Goal: Transaction & Acquisition: Book appointment/travel/reservation

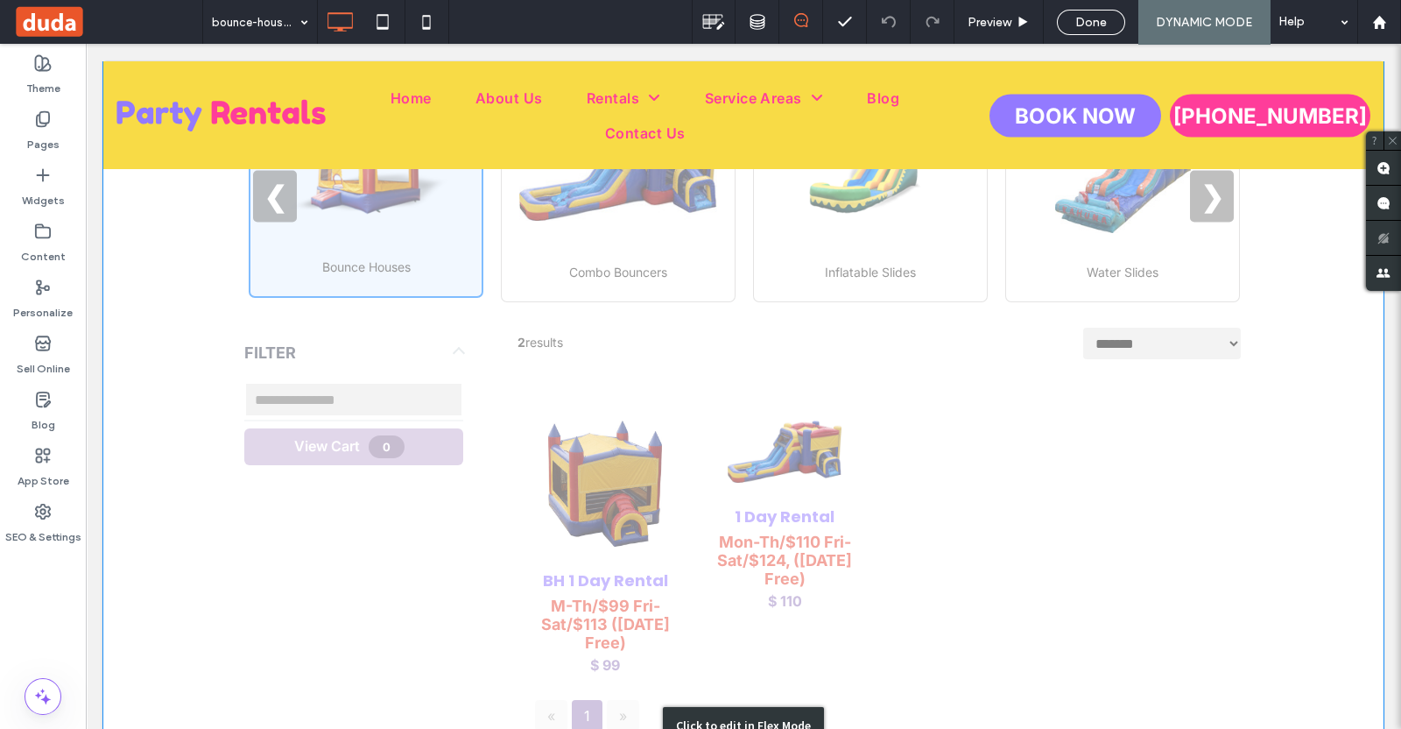
scroll to position [657, 0]
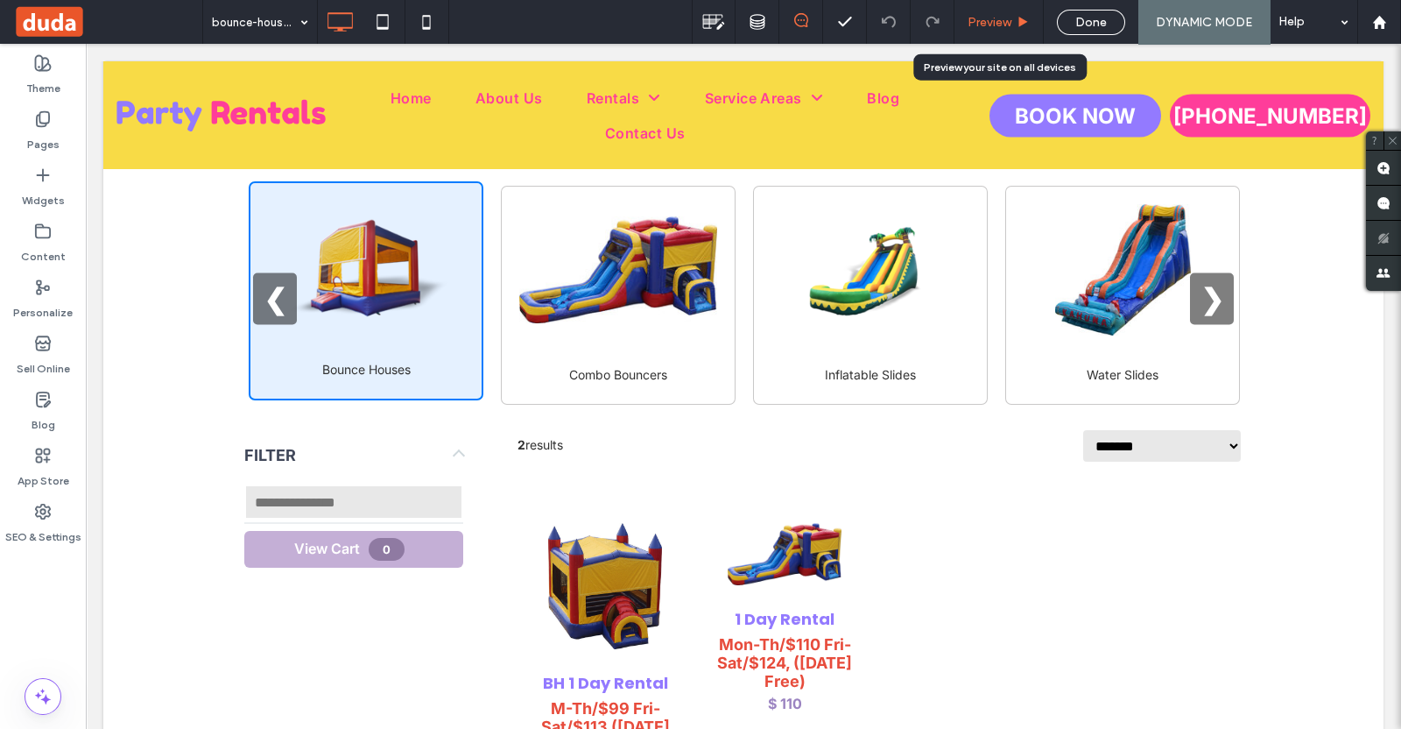
click at [981, 7] on div "Preview" at bounding box center [999, 22] width 89 height 44
click at [1000, 23] on span "Preview" at bounding box center [990, 22] width 44 height 15
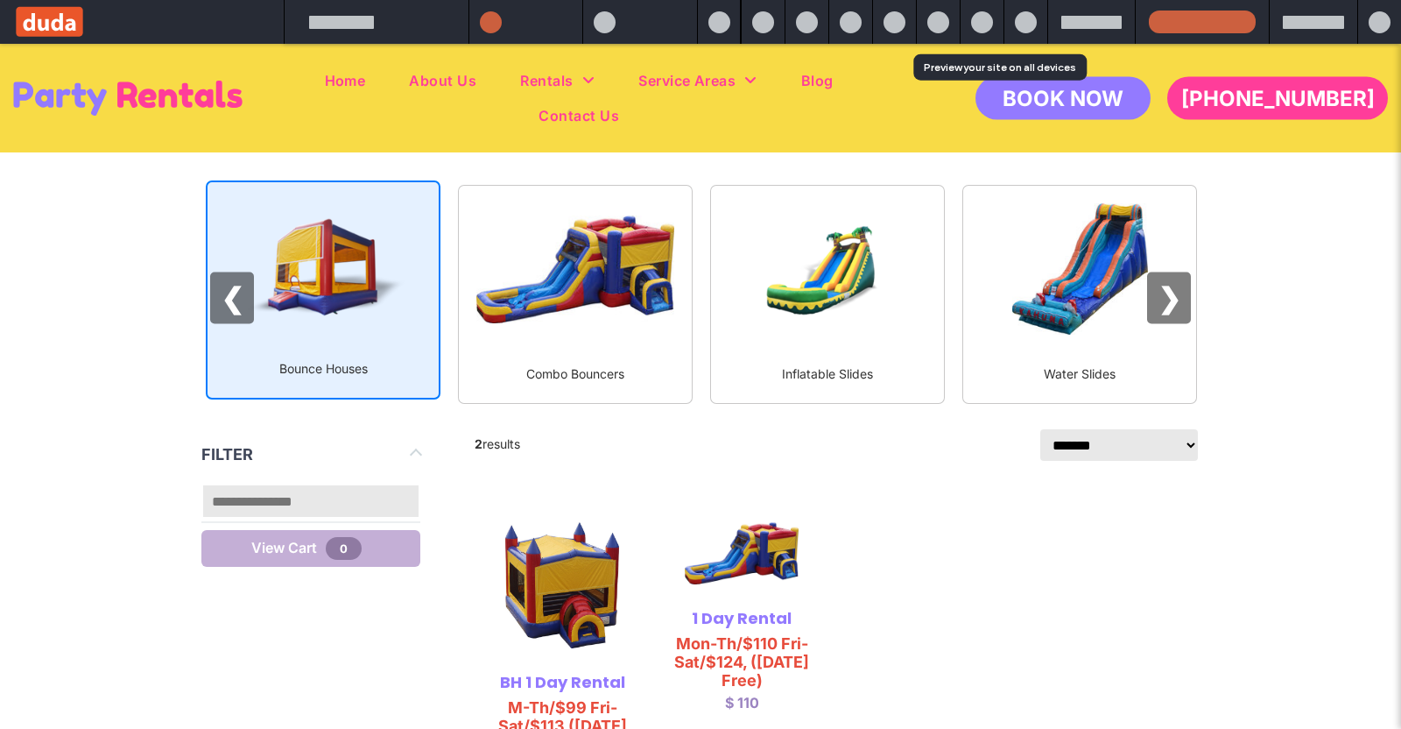
scroll to position [668, 0]
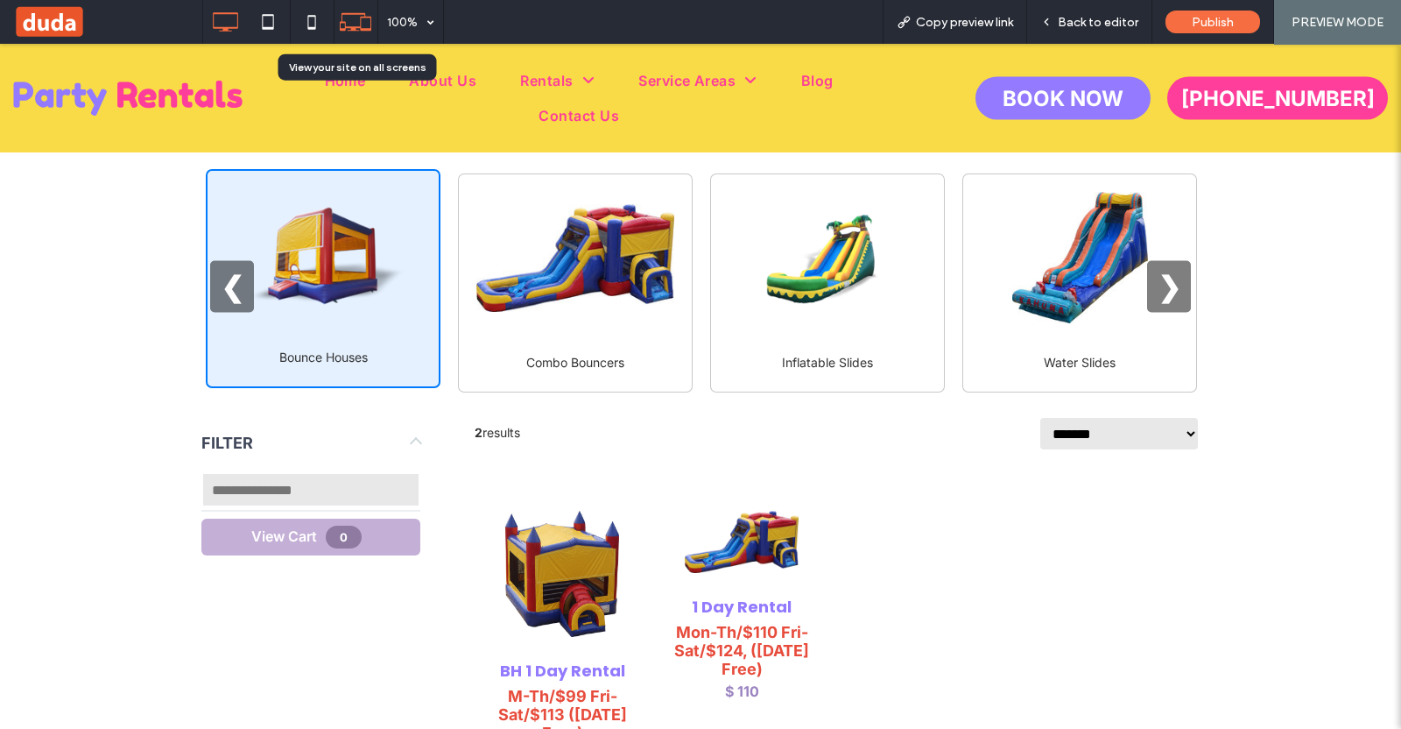
click at [337, 19] on div at bounding box center [356, 21] width 43 height 33
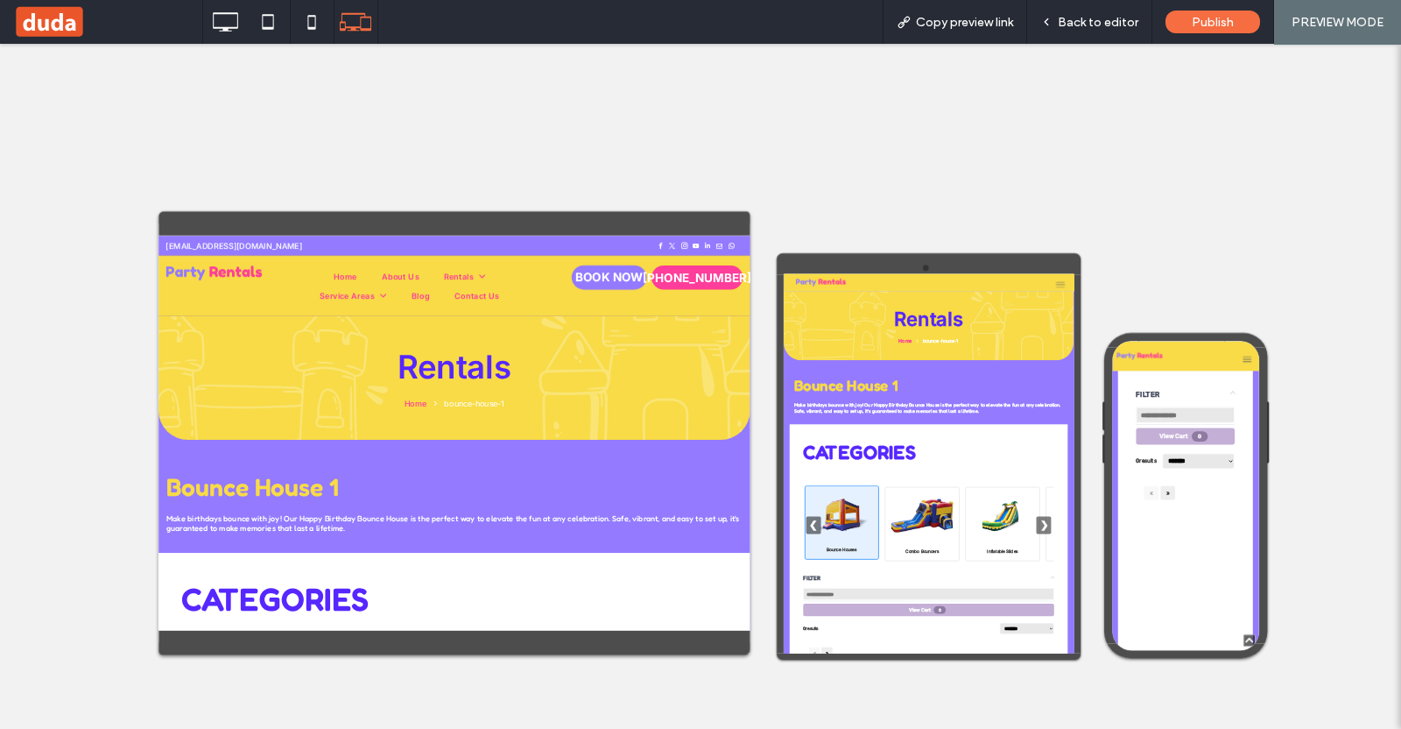
scroll to position [547, 0]
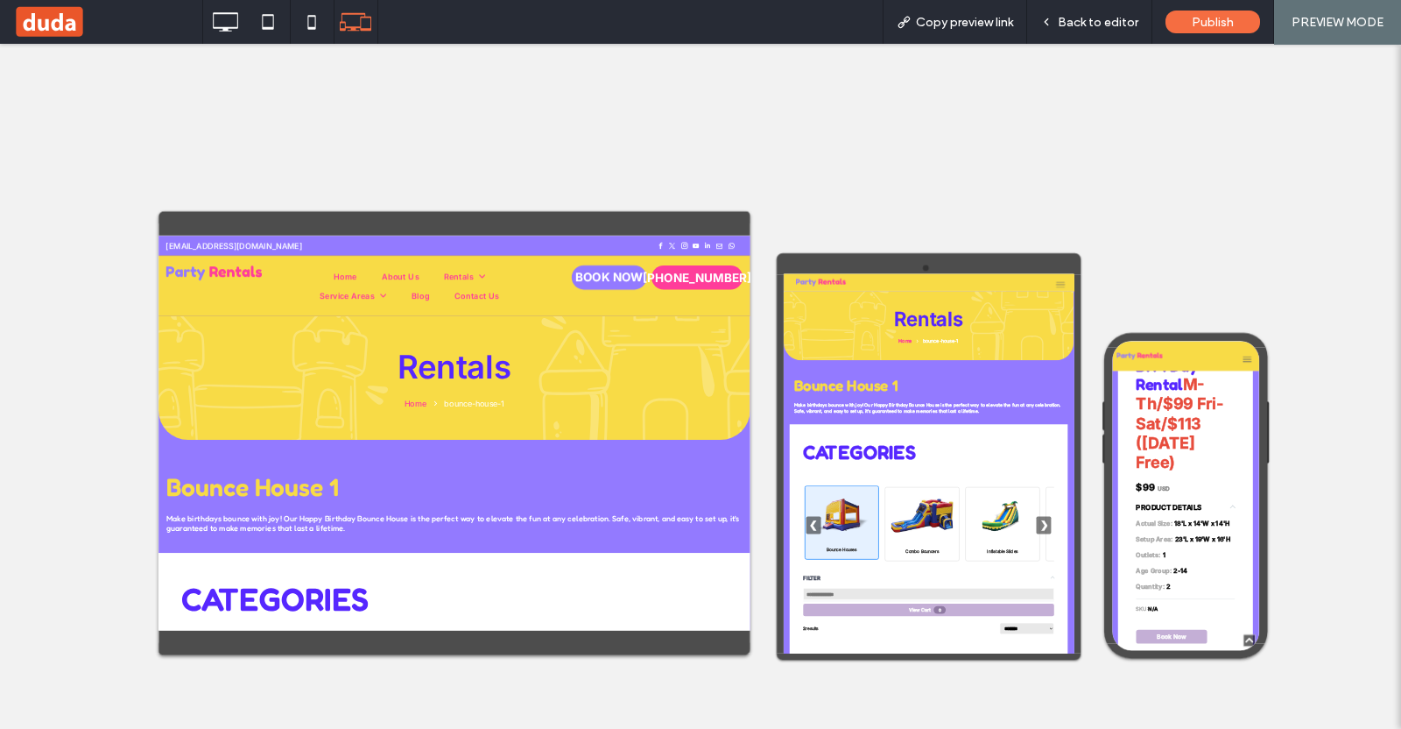
scroll to position [998, 0]
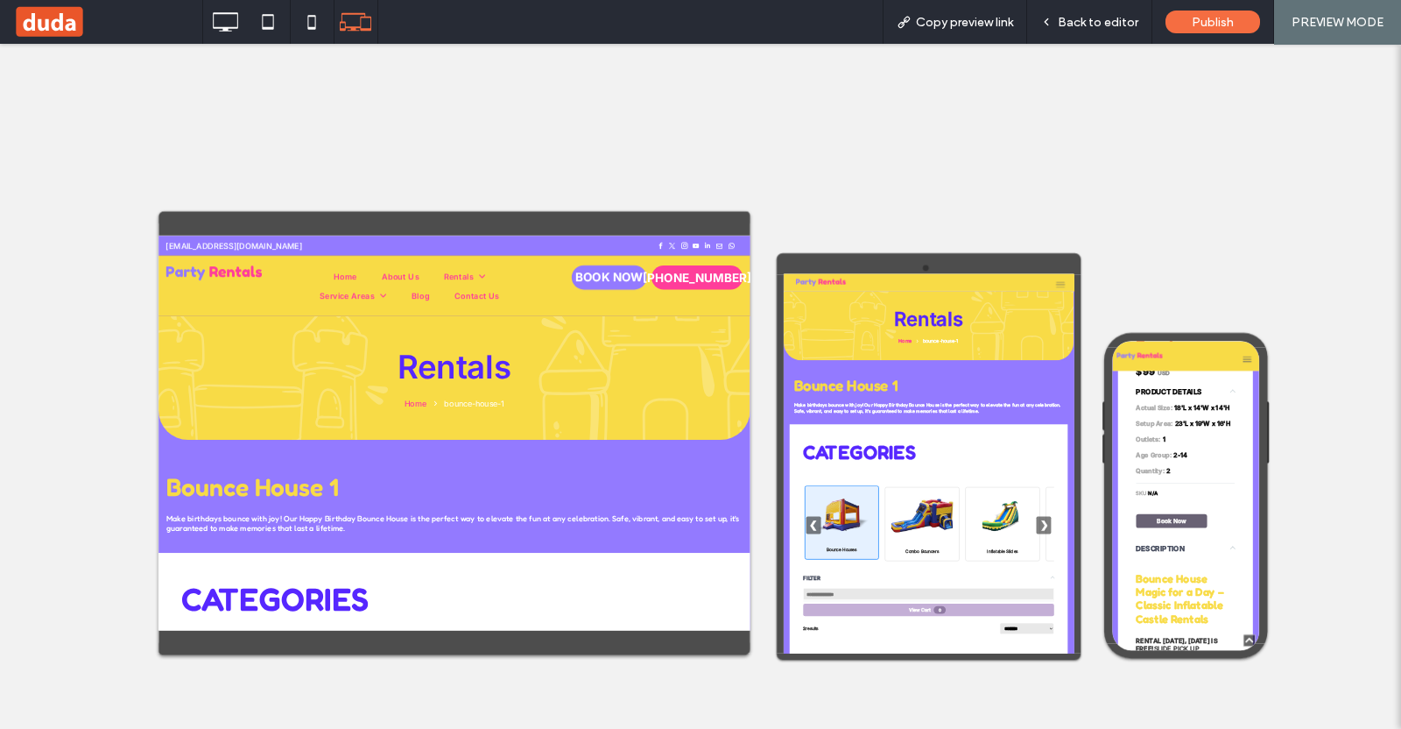
drag, startPoint x: 1267, startPoint y: 735, endPoint x: 2016, endPoint y: 453, distance: 800.1
click at [1267, 728] on button "Book Now" at bounding box center [1245, 739] width 158 height 31
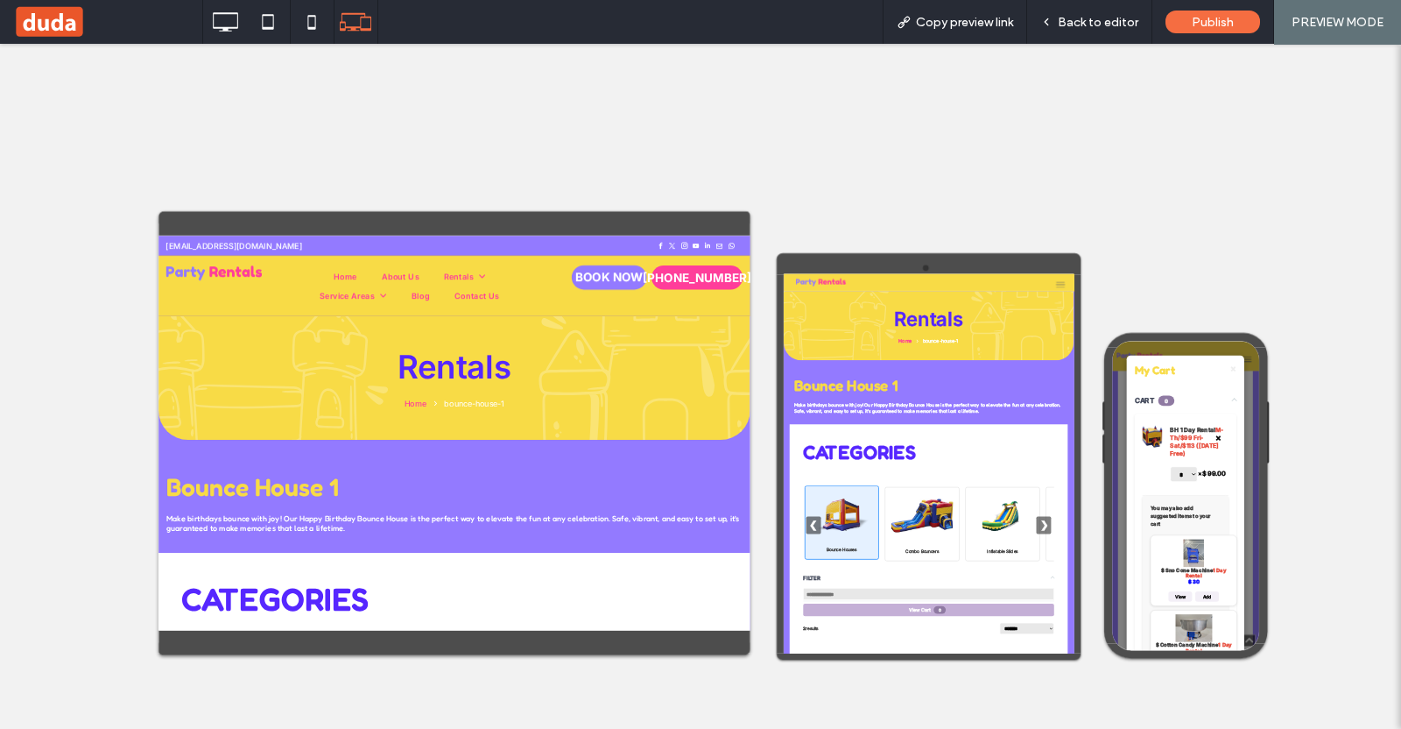
scroll to position [985, 0]
select select "****"
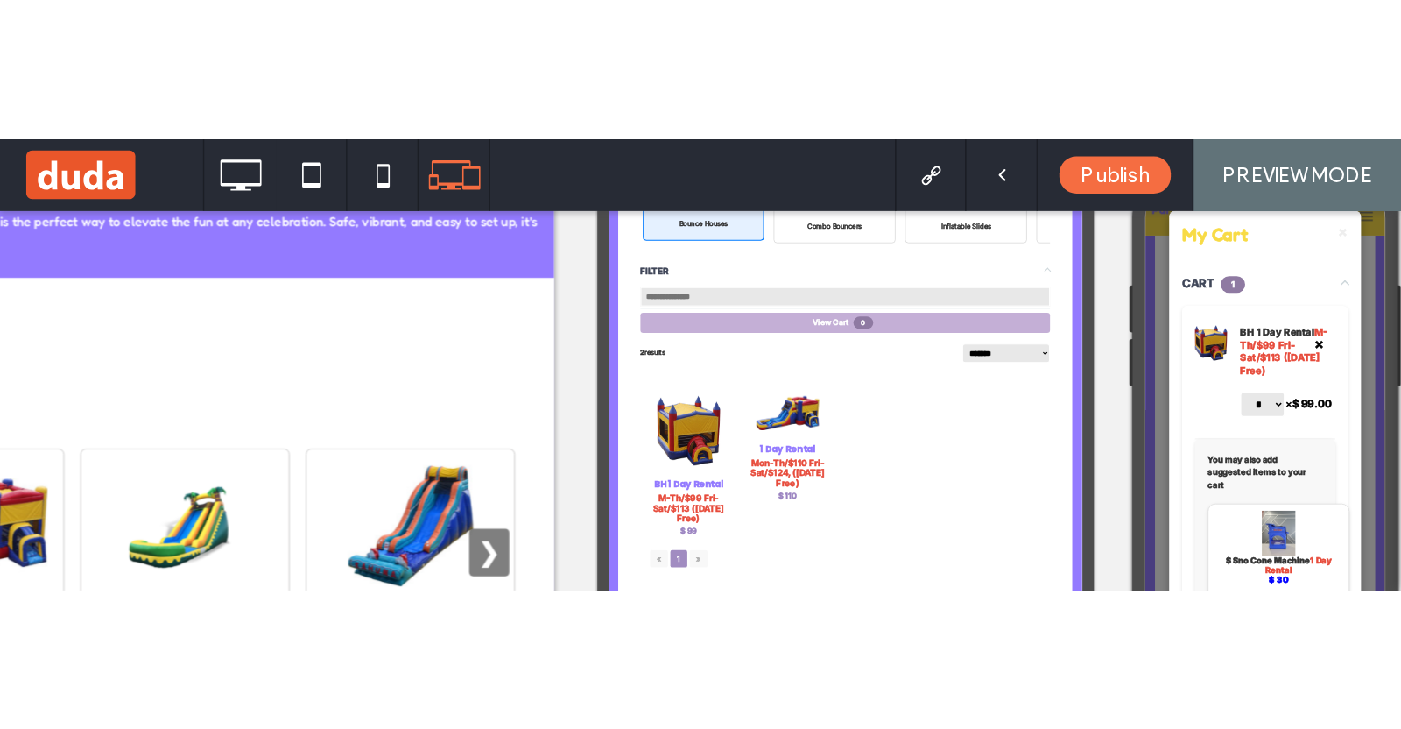
scroll to position [0, 0]
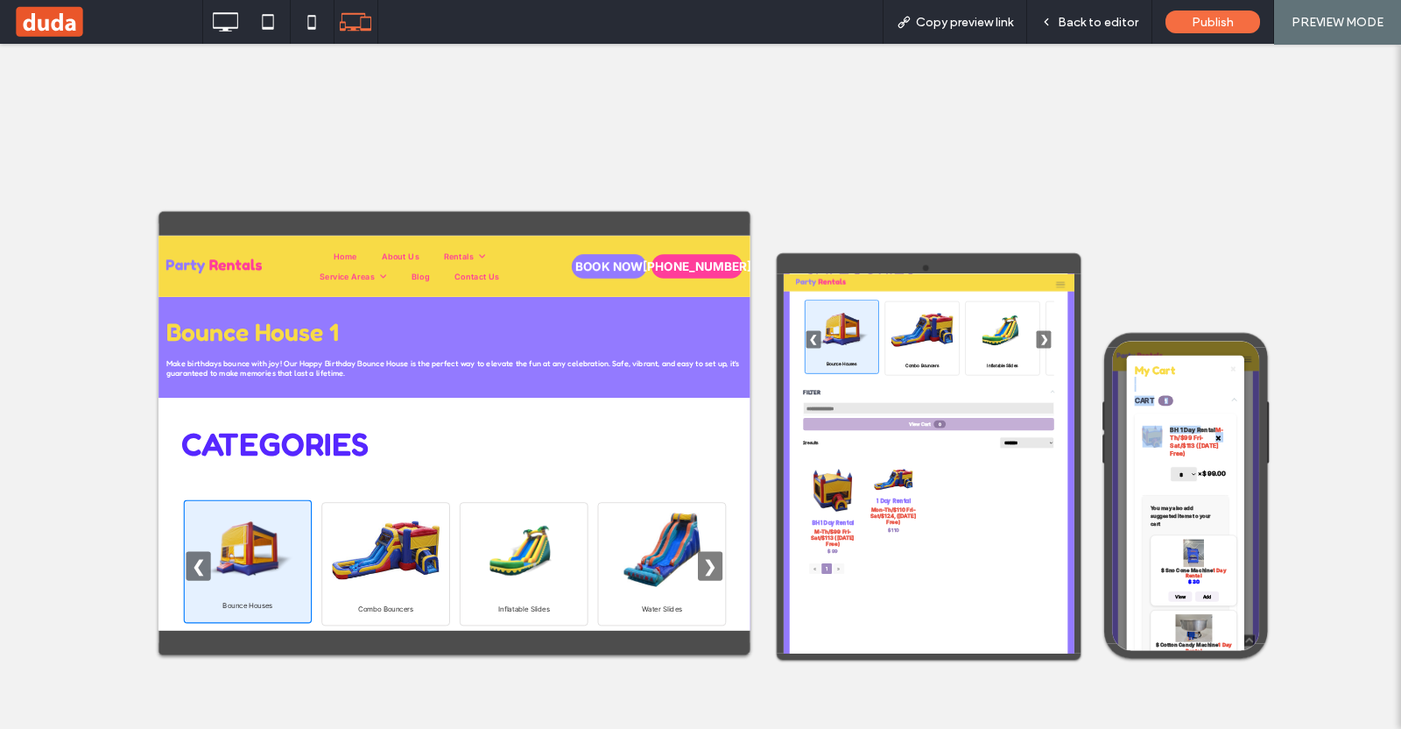
drag, startPoint x: 1300, startPoint y: 491, endPoint x: 1349, endPoint y: 413, distance: 92.1
click at [1096, 25] on span "Back to editor" at bounding box center [1098, 22] width 81 height 15
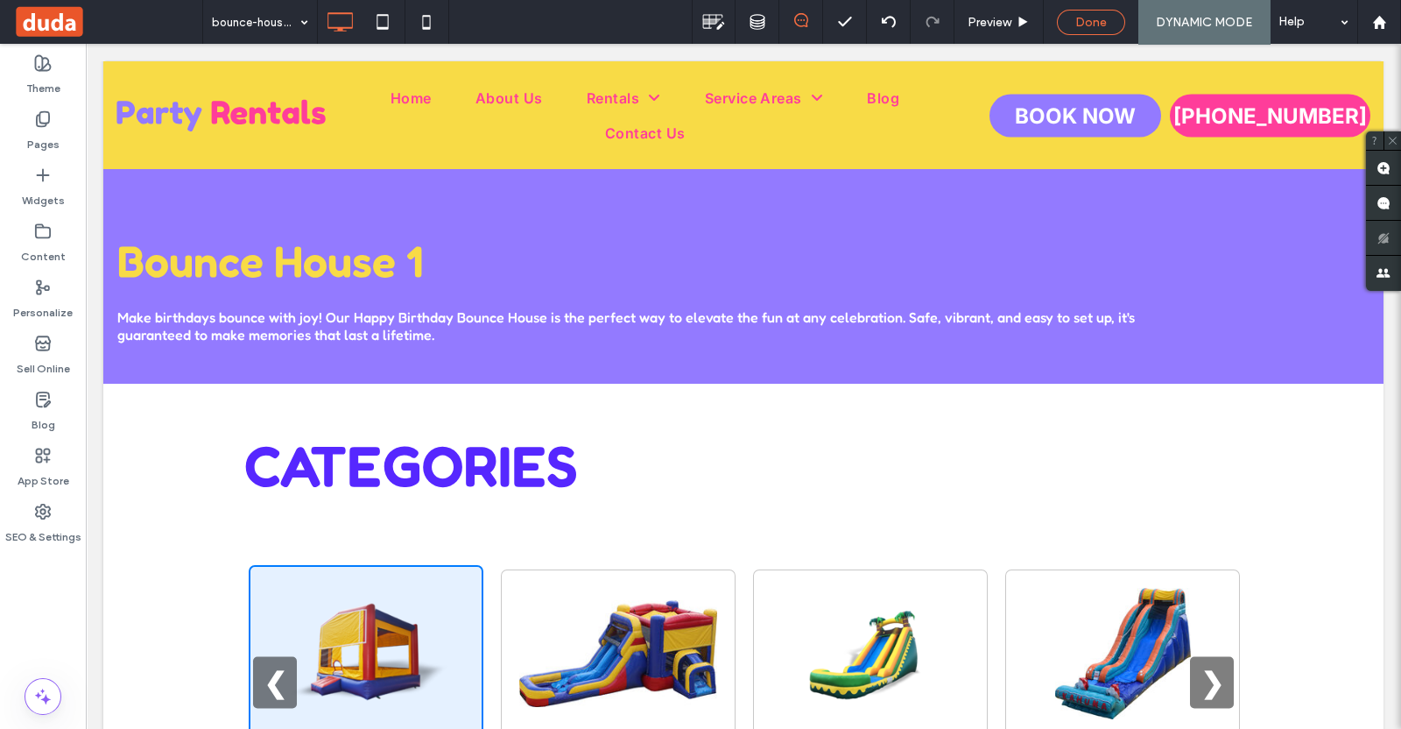
scroll to position [272, 0]
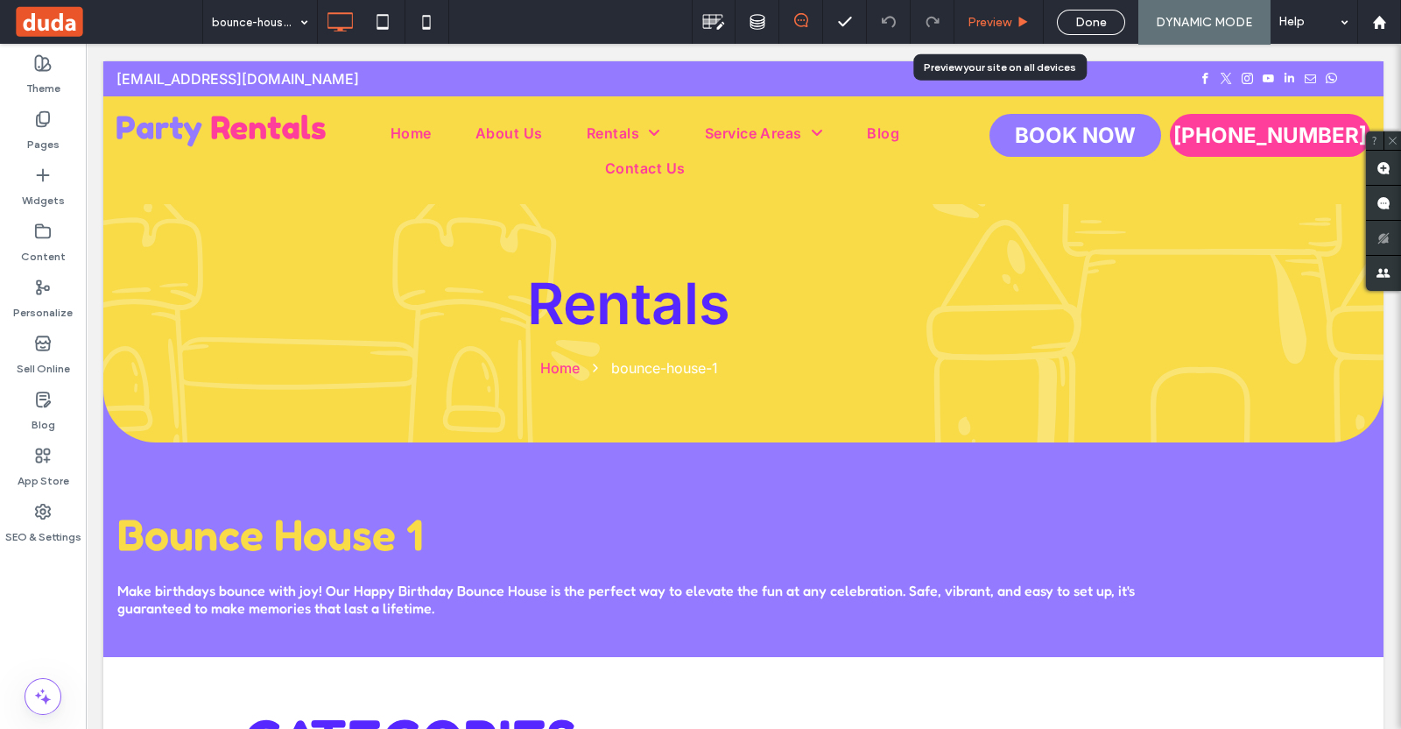
click at [991, 25] on span "Preview" at bounding box center [990, 22] width 44 height 15
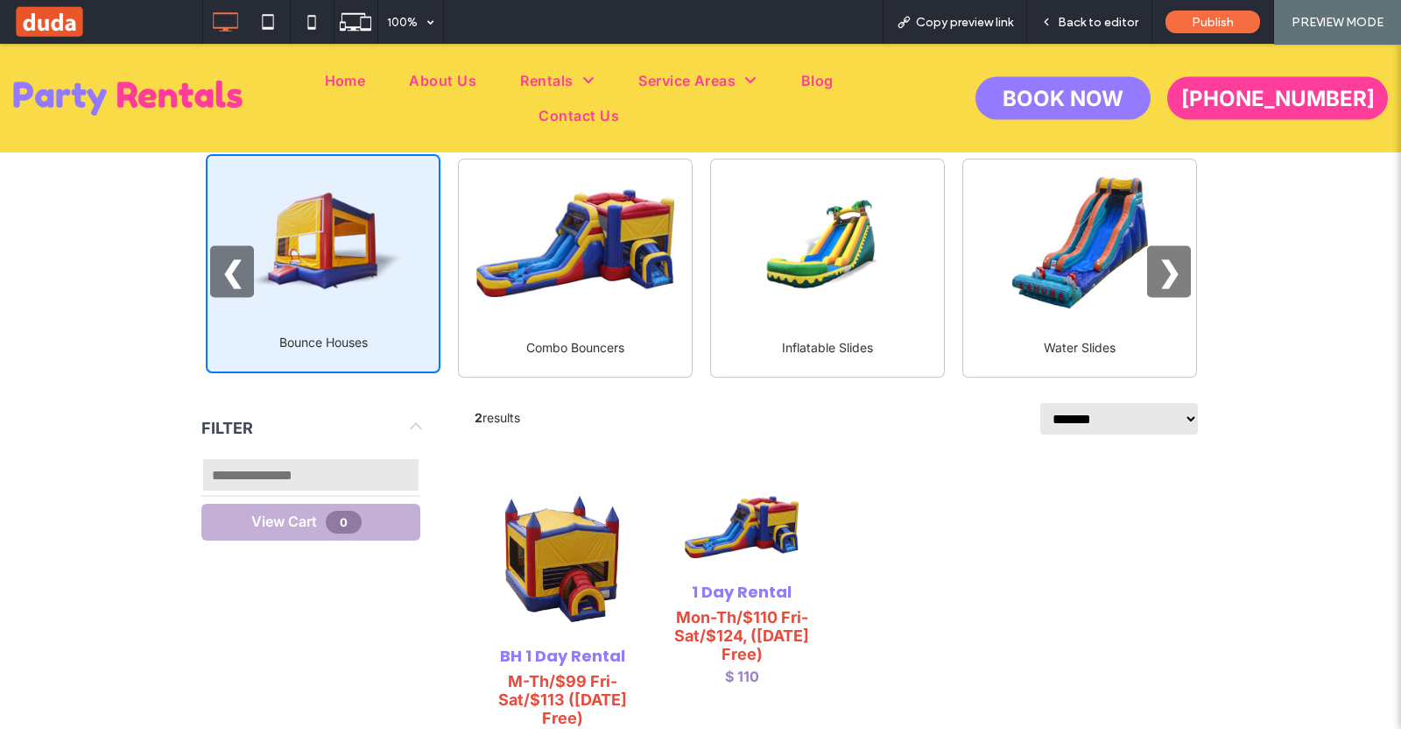
scroll to position [765, 0]
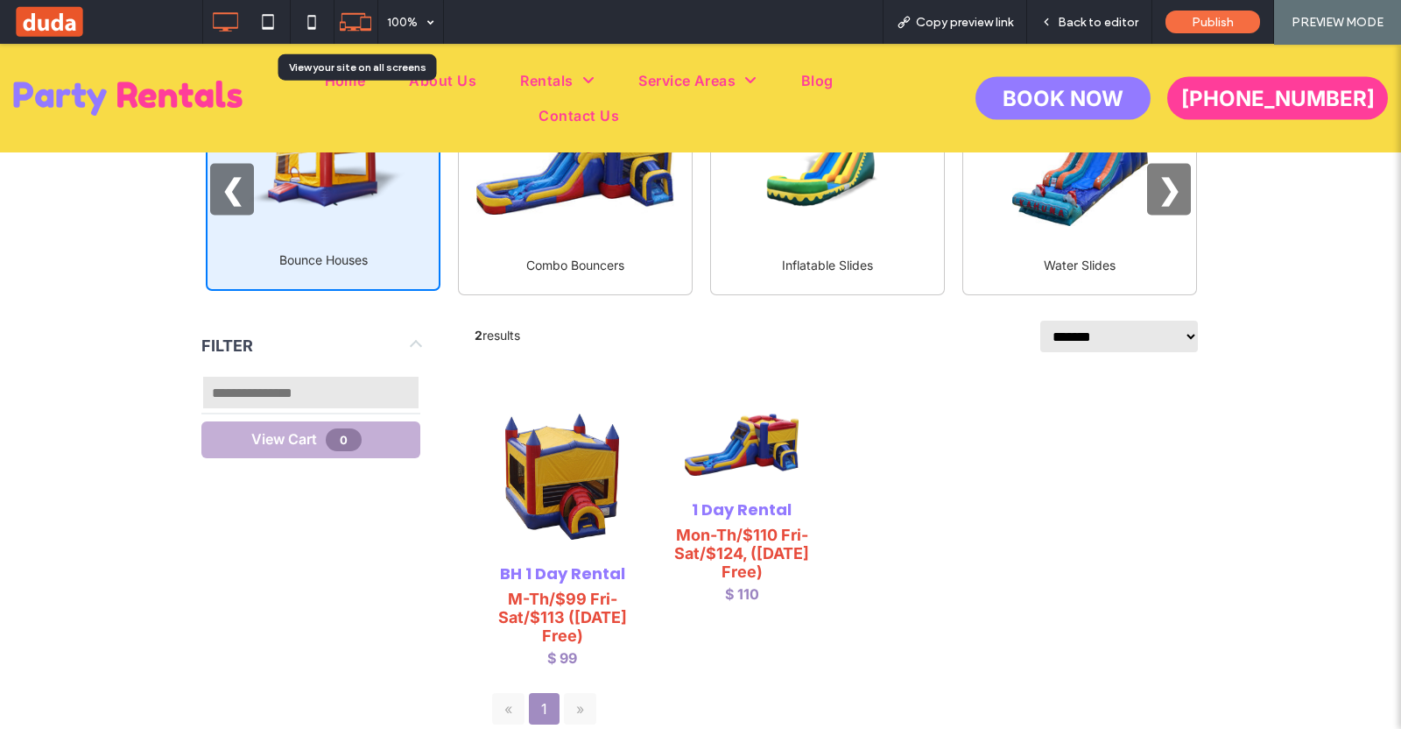
click at [356, 23] on icon at bounding box center [355, 21] width 33 height 33
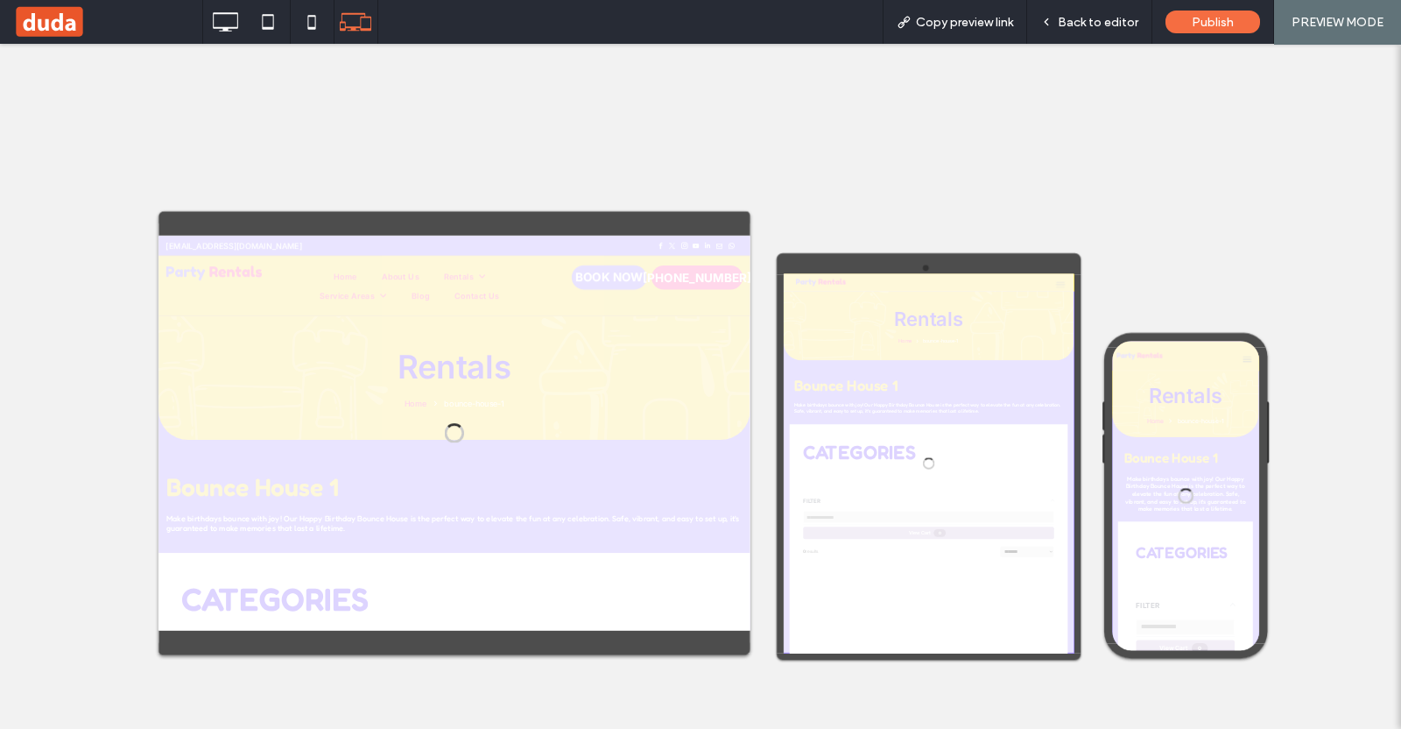
scroll to position [0, 0]
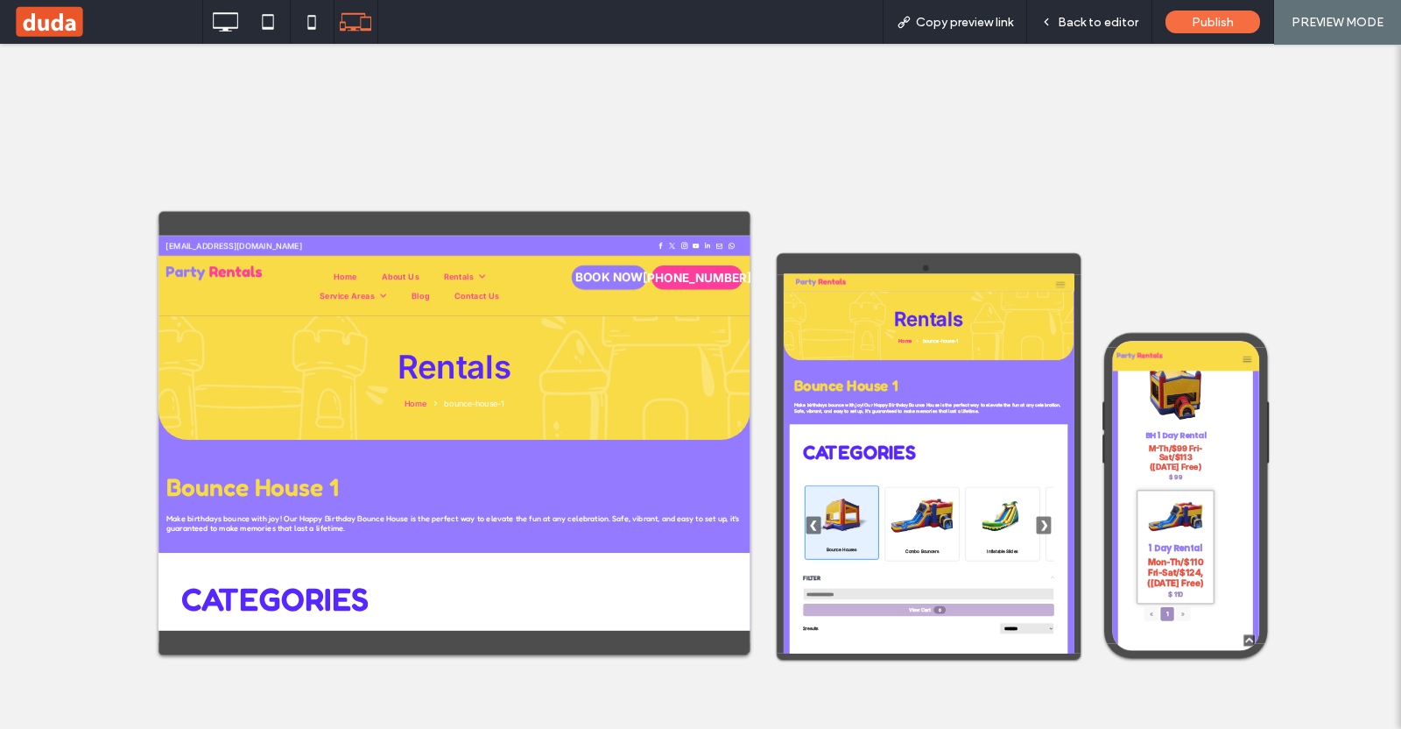
click at [1219, 728] on img at bounding box center [1253, 730] width 148 height 94
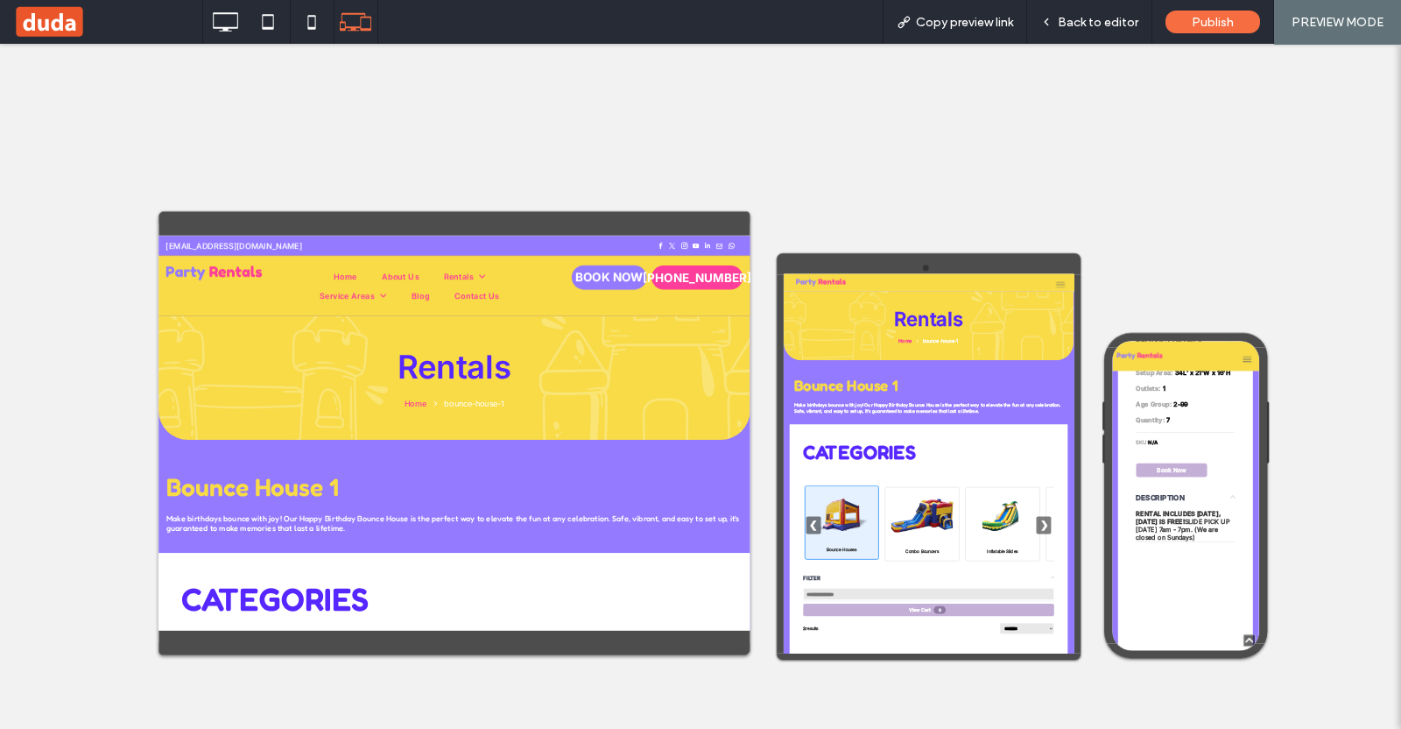
click at [1258, 643] on div "1 Day Rental Mon-Th/$110 Fri-Sat/$124, ([DATE] Free) $110 USD PRODUCT DETAILS A…" at bounding box center [1275, 319] width 219 height 646
drag, startPoint x: 1240, startPoint y: 686, endPoint x: 2033, endPoint y: 447, distance: 828.7
click at [1240, 643] on button "Book Now" at bounding box center [1245, 627] width 158 height 31
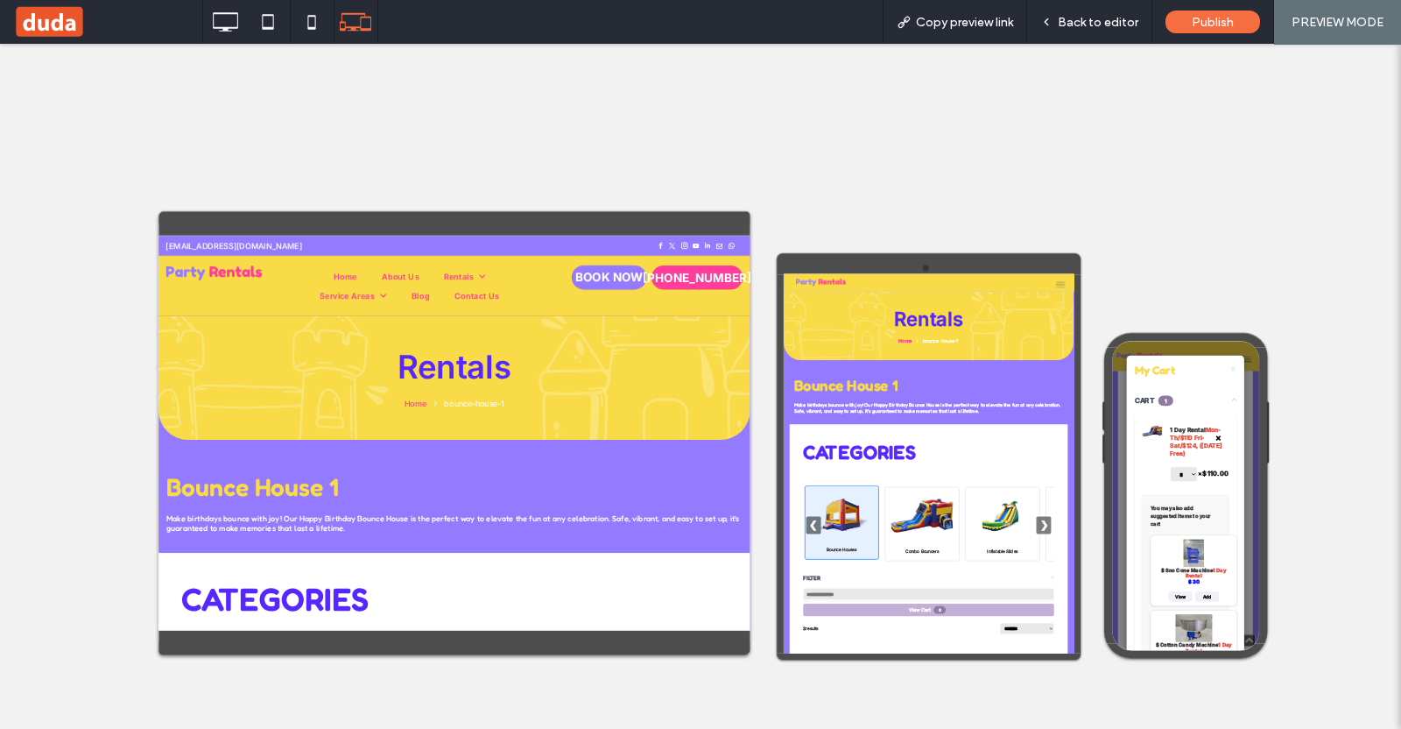
scroll to position [994, 0]
select select "****"
drag, startPoint x: 1242, startPoint y: 512, endPoint x: 1124, endPoint y: 524, distance: 118.8
click at [1124, 524] on div "× My Cart CART 1 × 1 Day Rental Mon-Th/$110 Fri-Sat/$124, ([DATE] Free) * * * *…" at bounding box center [1275, 684] width 326 height 686
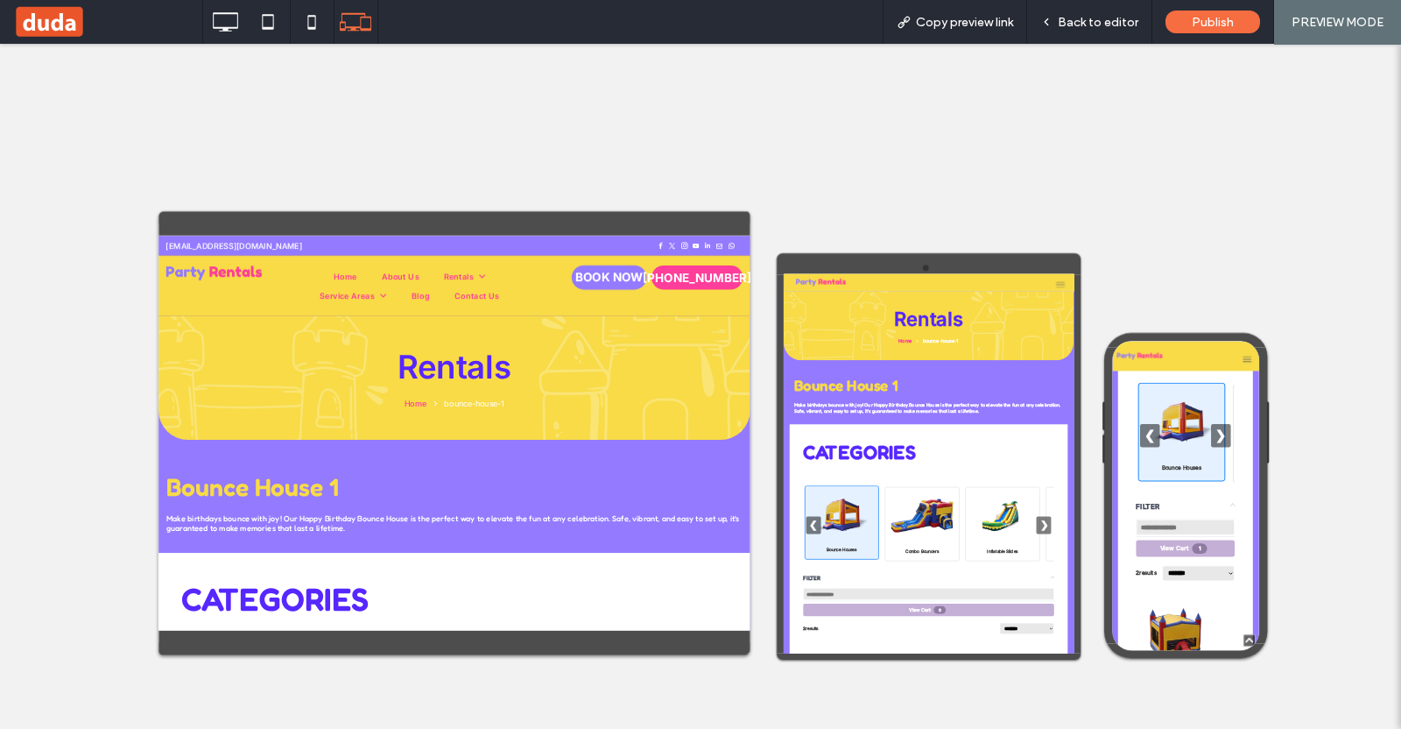
scroll to position [446, 0]
click at [1076, 28] on span "Back to editor" at bounding box center [1098, 22] width 81 height 15
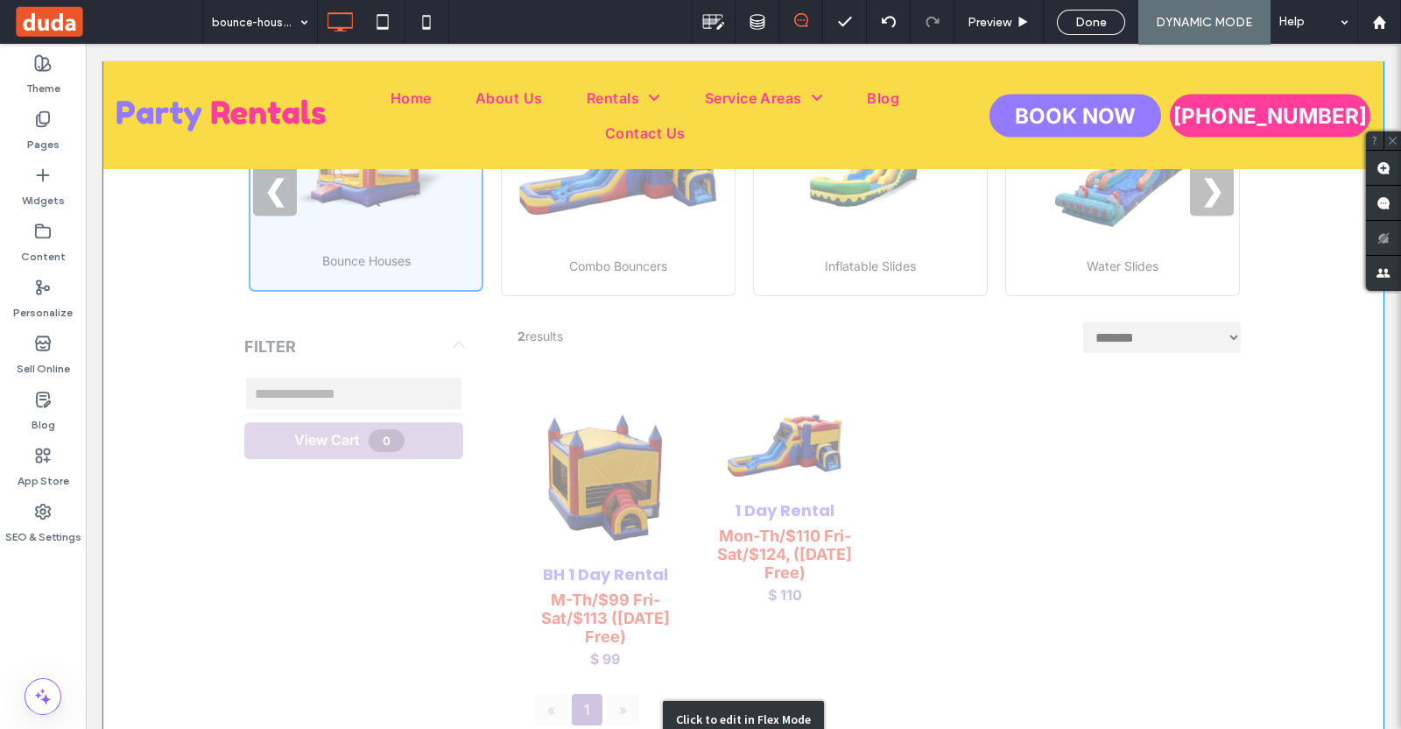
click at [893, 362] on div "Click to edit in Flex Mode" at bounding box center [743, 718] width 1280 height 1655
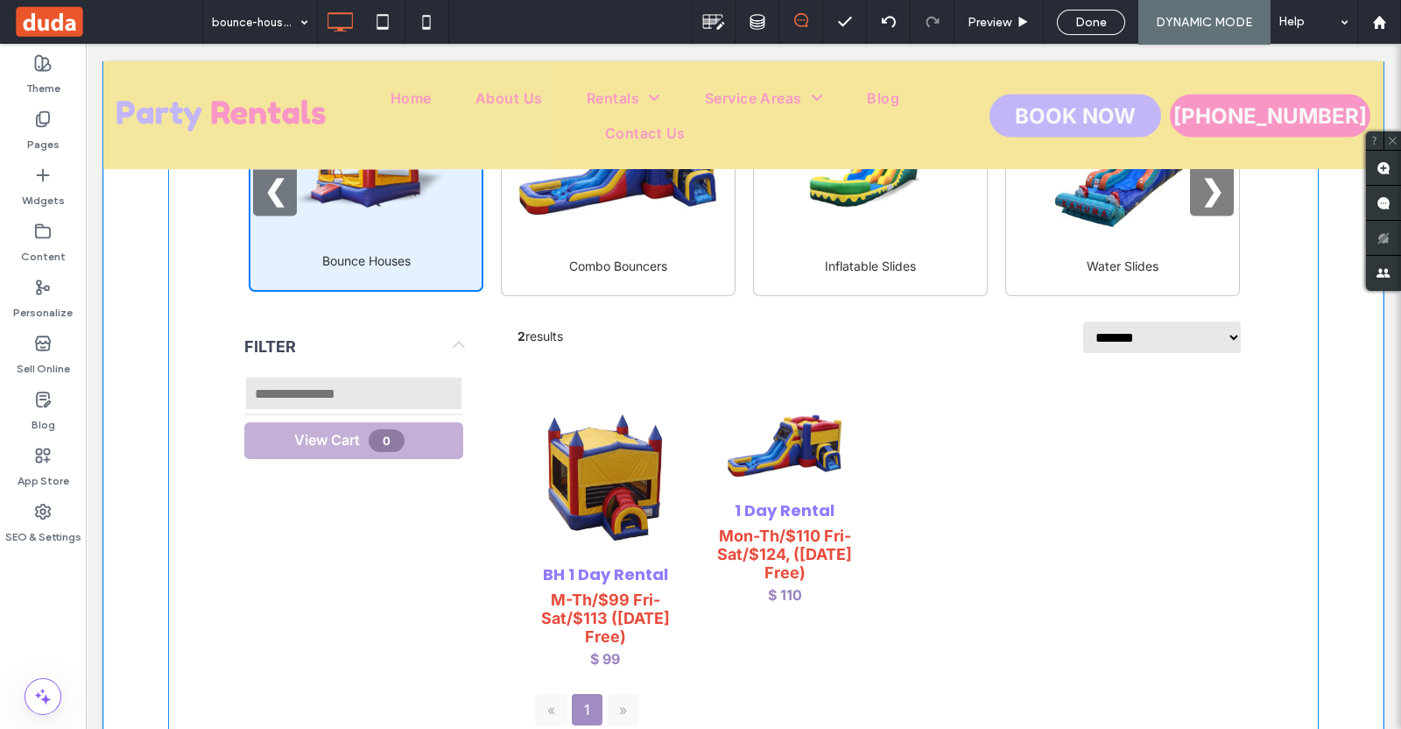
scroll to position [729, 0]
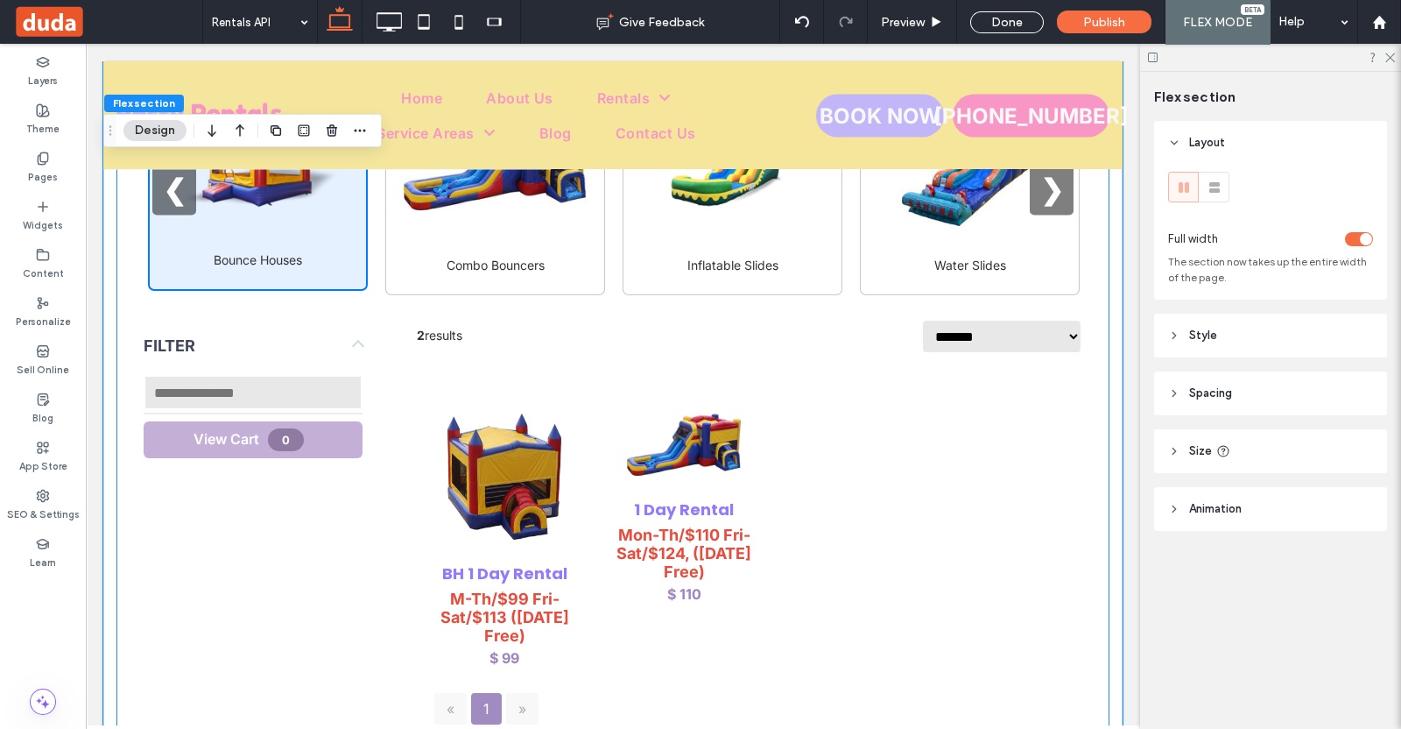
click at [748, 373] on section "**********" at bounding box center [750, 530] width 666 height 405
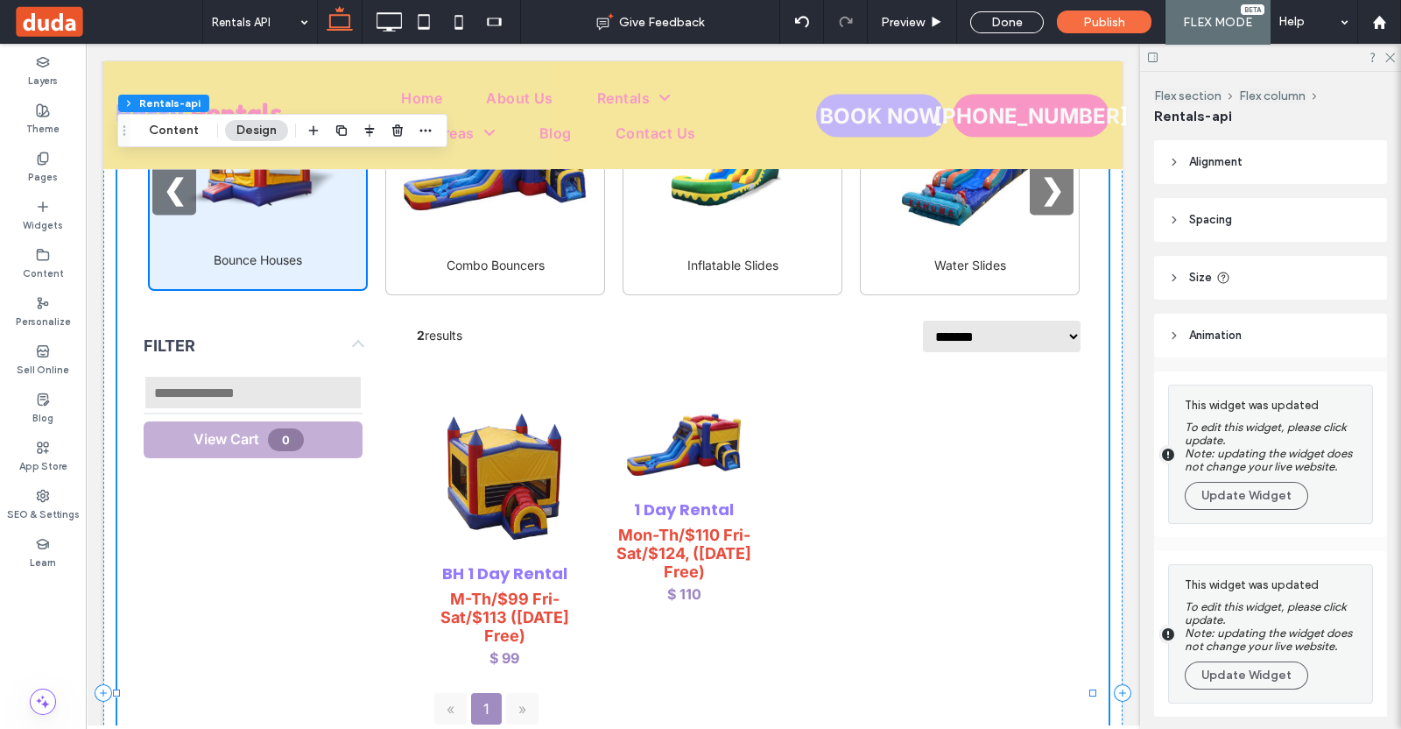
click at [709, 386] on div "BH 1 Day Rental M-Th/$99 Fri-Sat/$113 ([DATE] Free) $ 99 1 Day Rental Mon-Th/$1…" at bounding box center [750, 533] width 666 height 301
click at [1271, 688] on button "Update Widget" at bounding box center [1246, 675] width 123 height 28
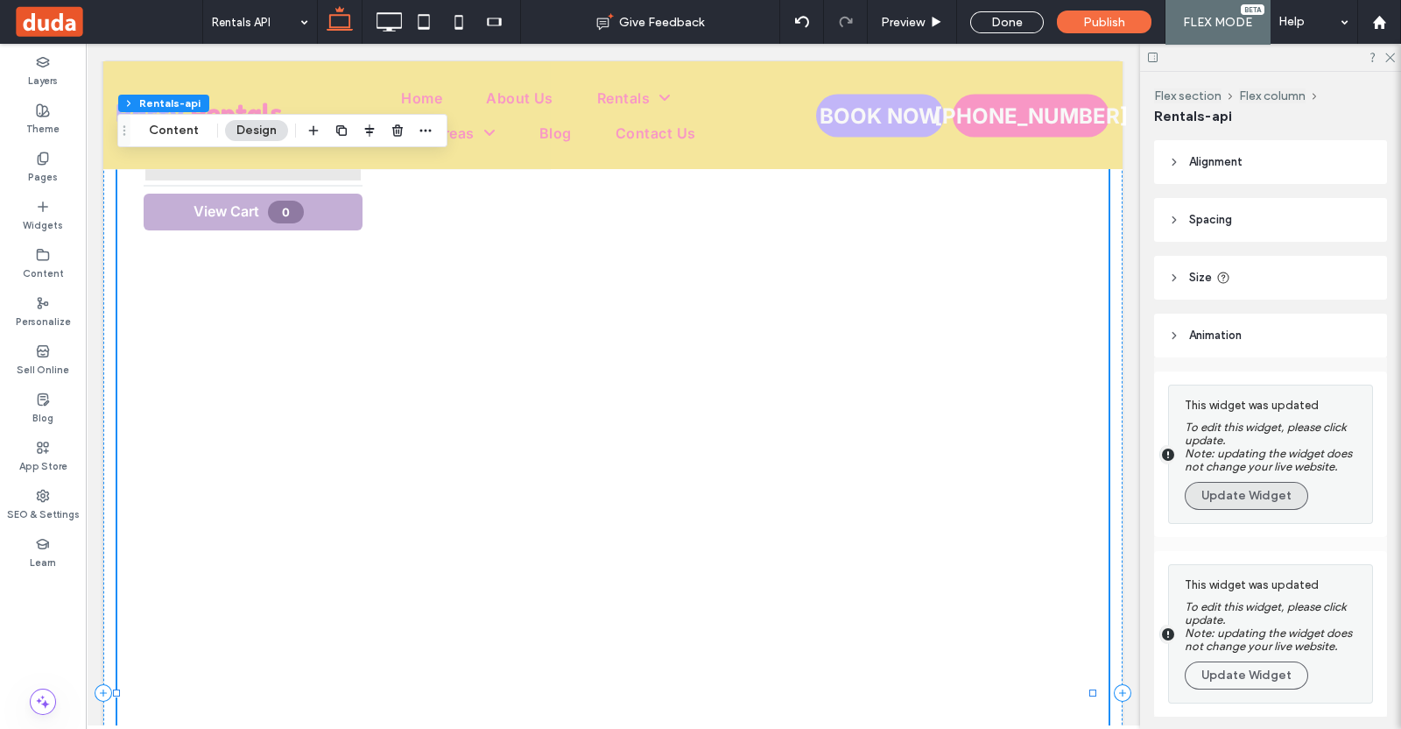
click at [1257, 510] on button "Update Widget" at bounding box center [1246, 496] width 123 height 28
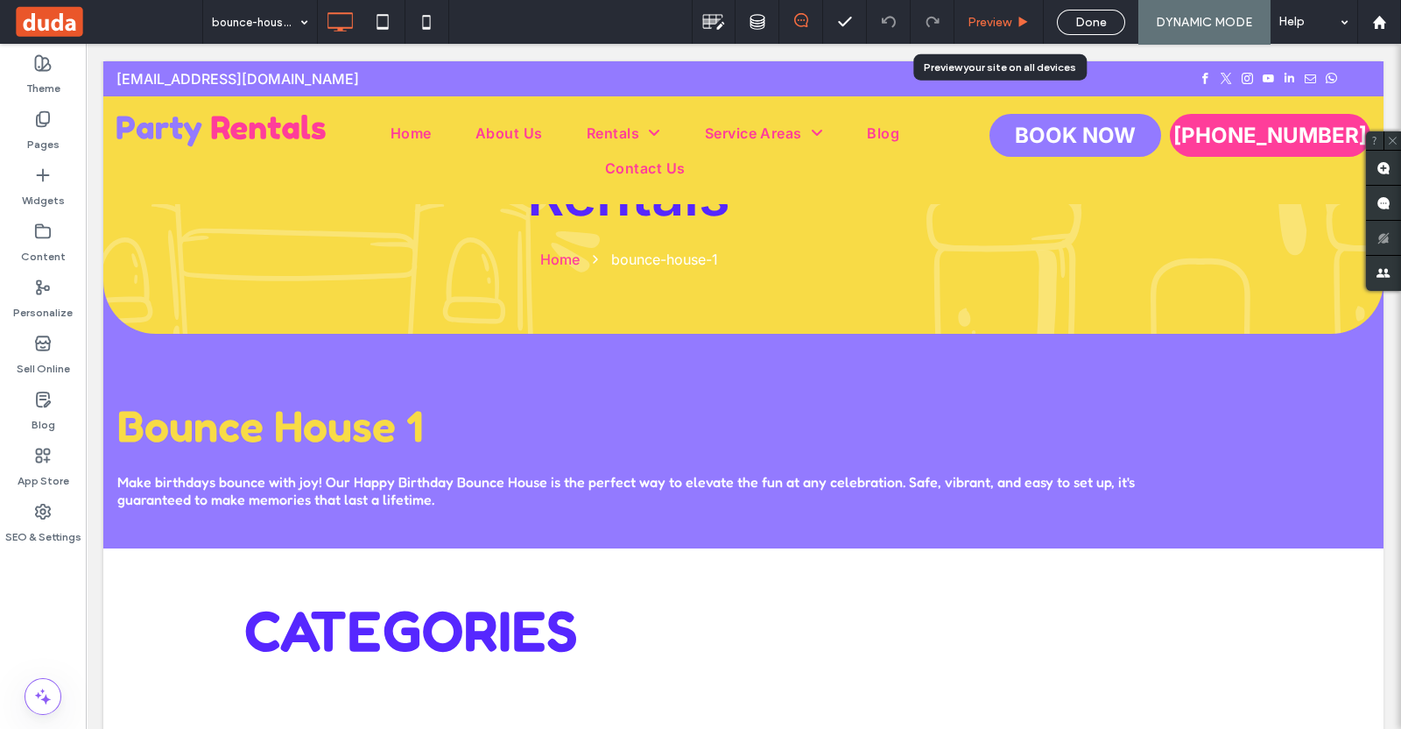
click at [1016, 22] on div "Preview" at bounding box center [999, 22] width 88 height 15
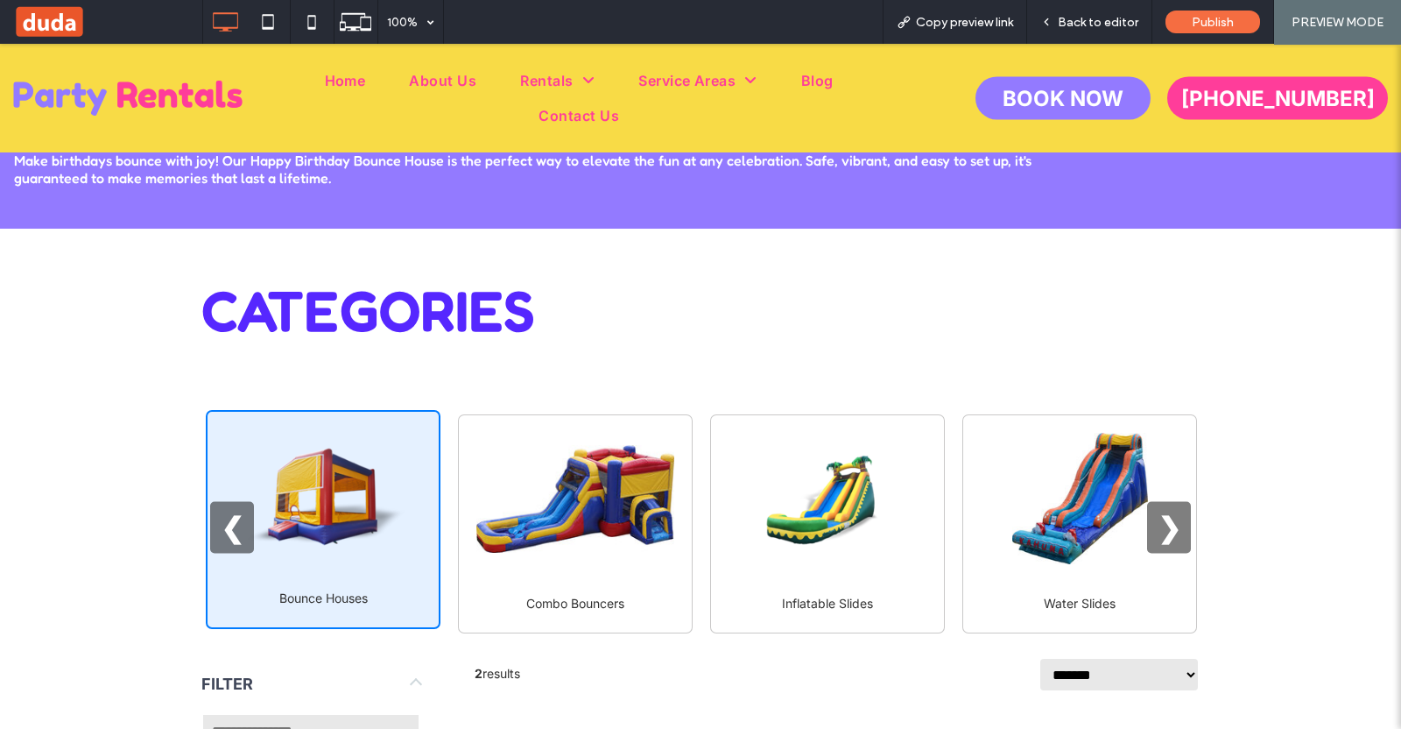
scroll to position [437, 0]
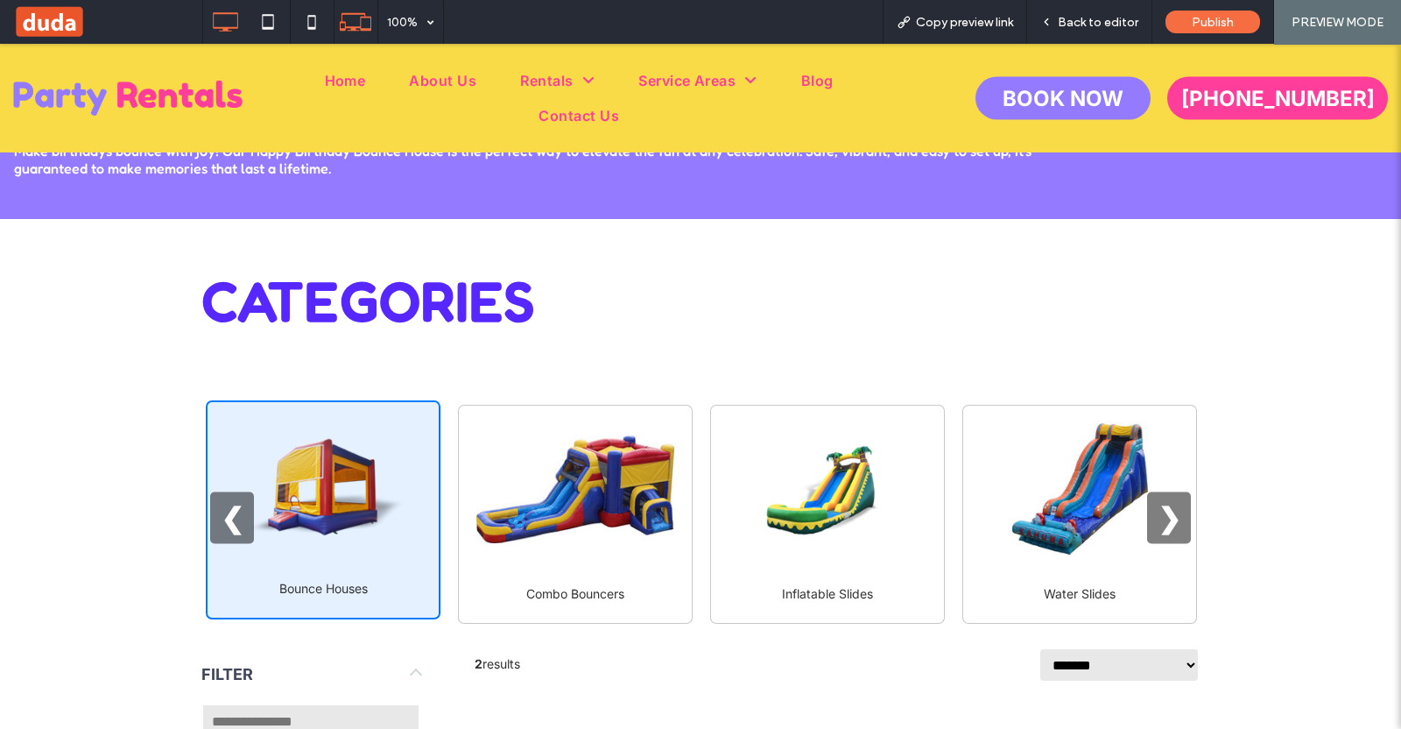
click at [349, 10] on icon at bounding box center [355, 21] width 33 height 33
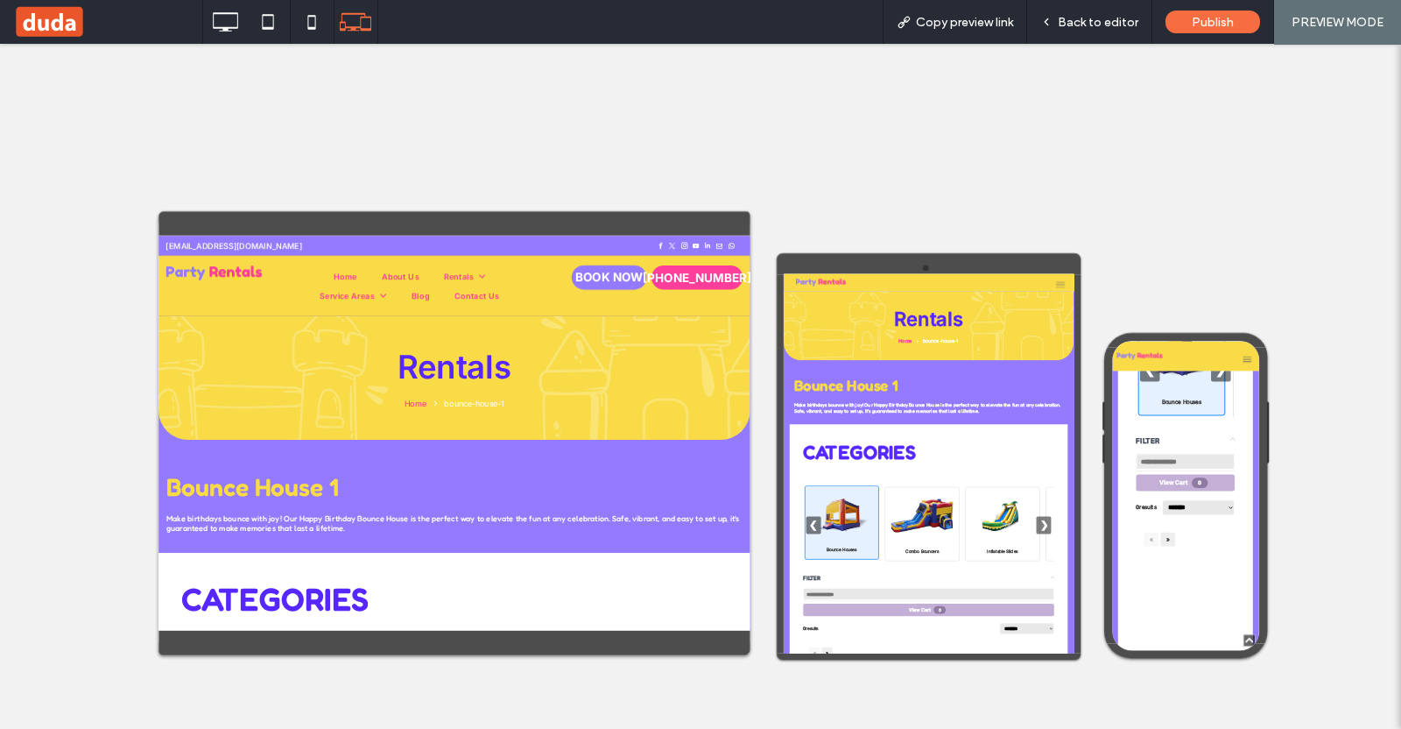
scroll to position [657, 0]
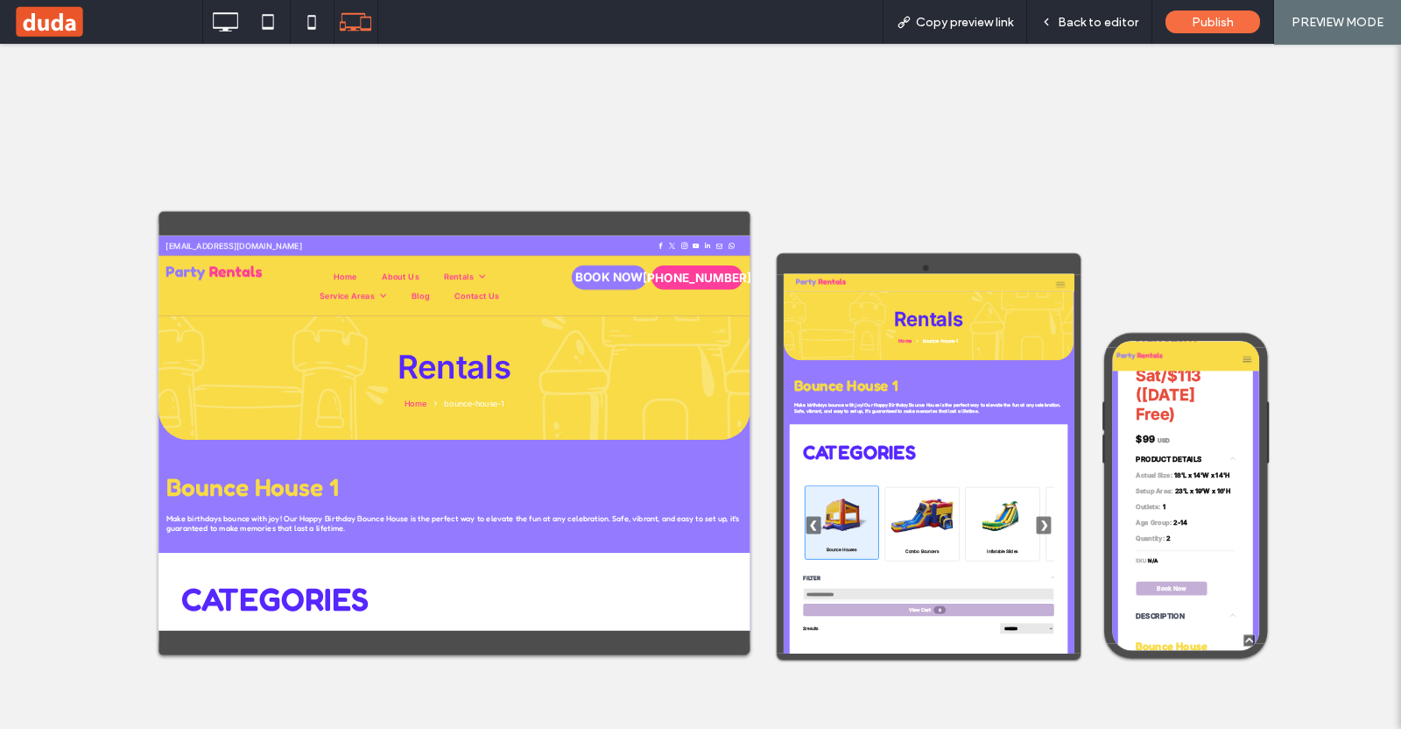
scroll to position [998, 0]
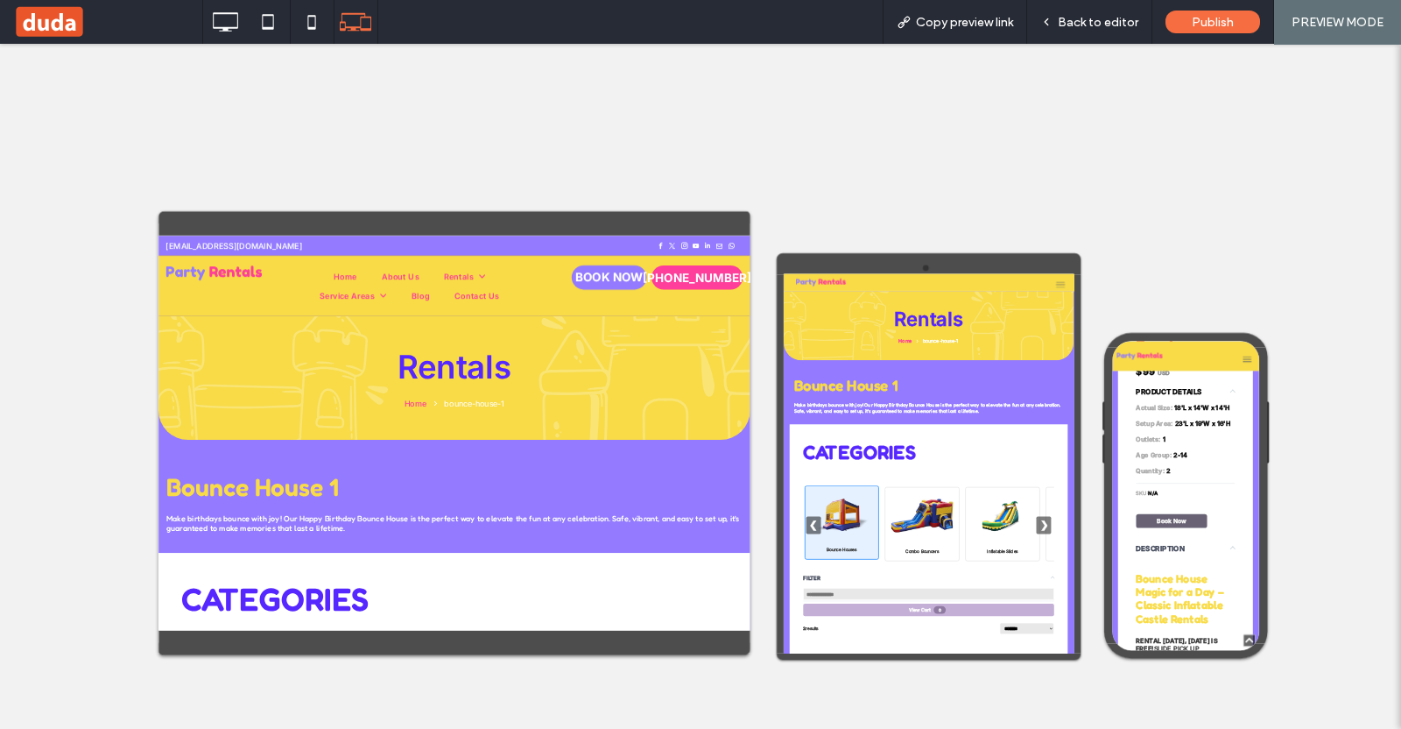
click at [1256, 728] on button "Book Now" at bounding box center [1245, 739] width 158 height 31
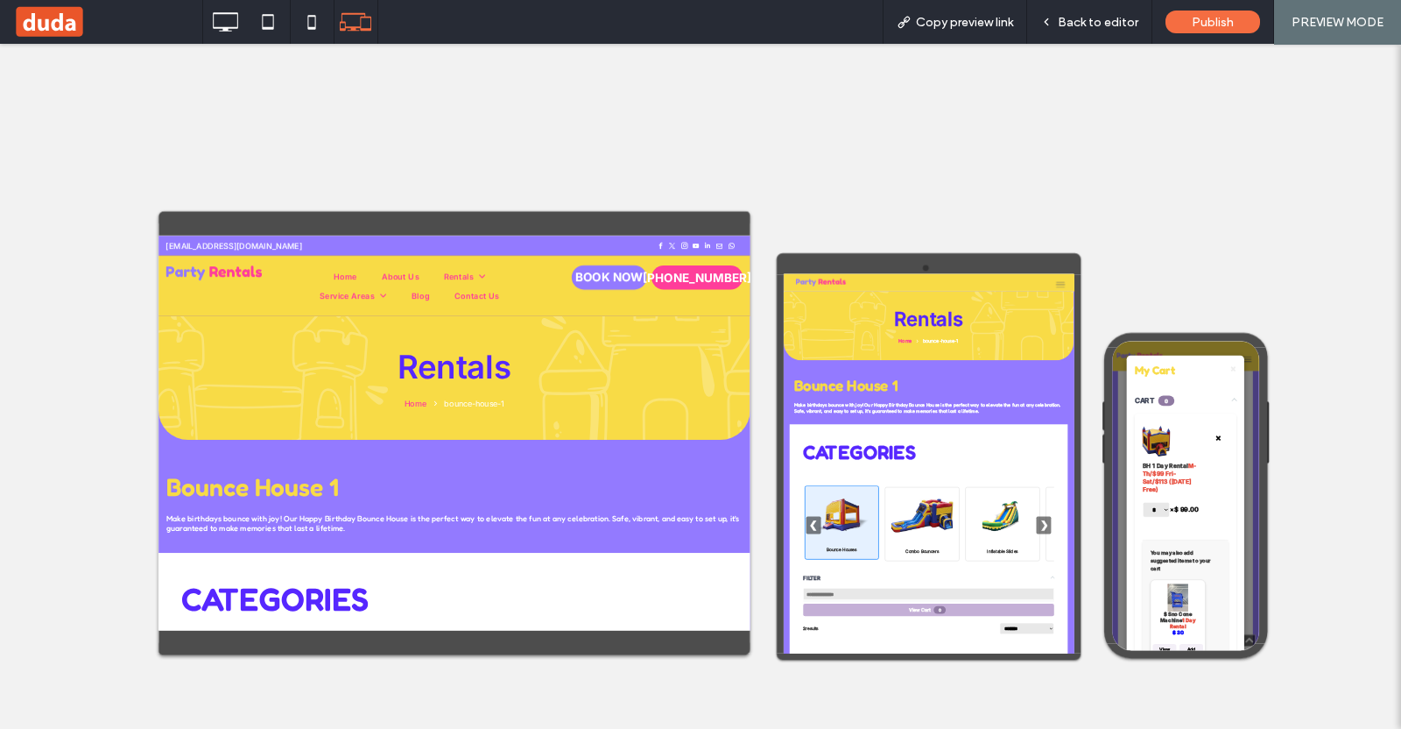
scroll to position [985, 0]
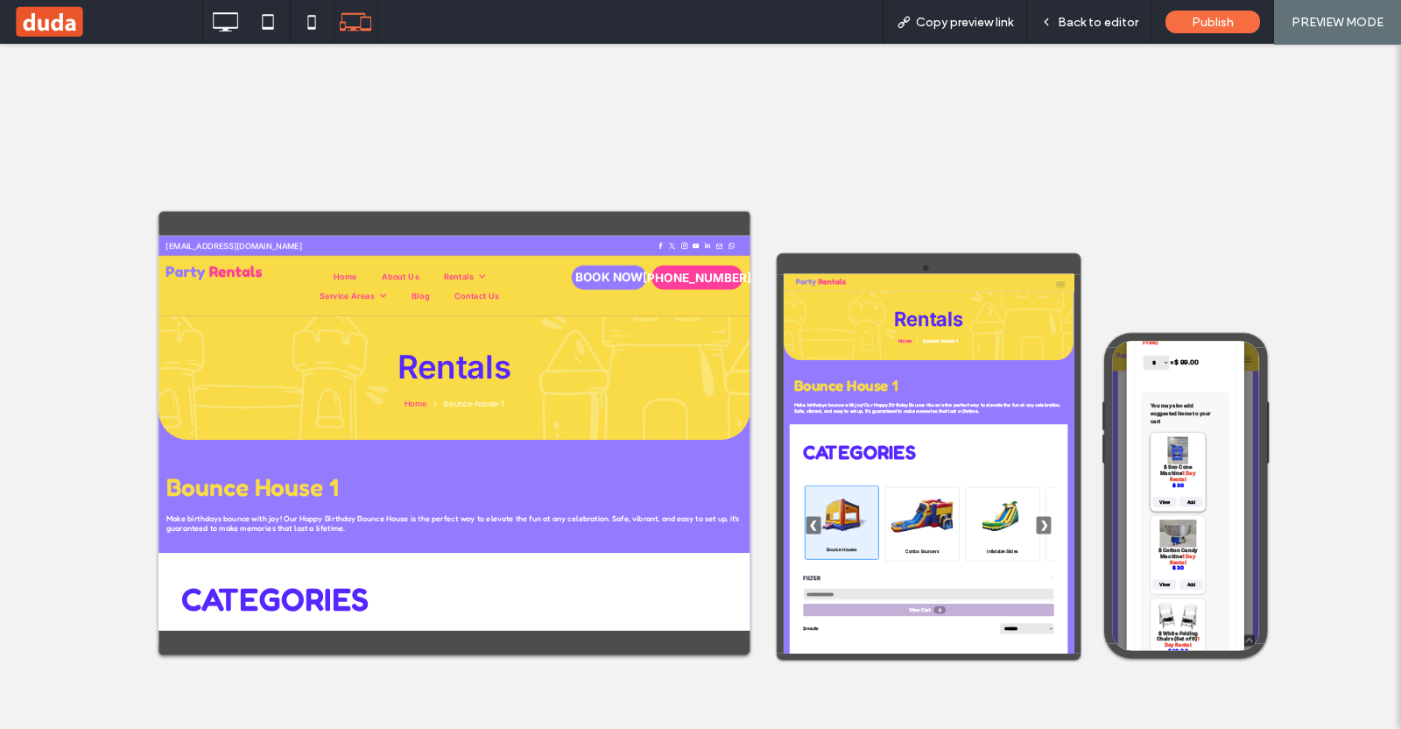
select select "****"
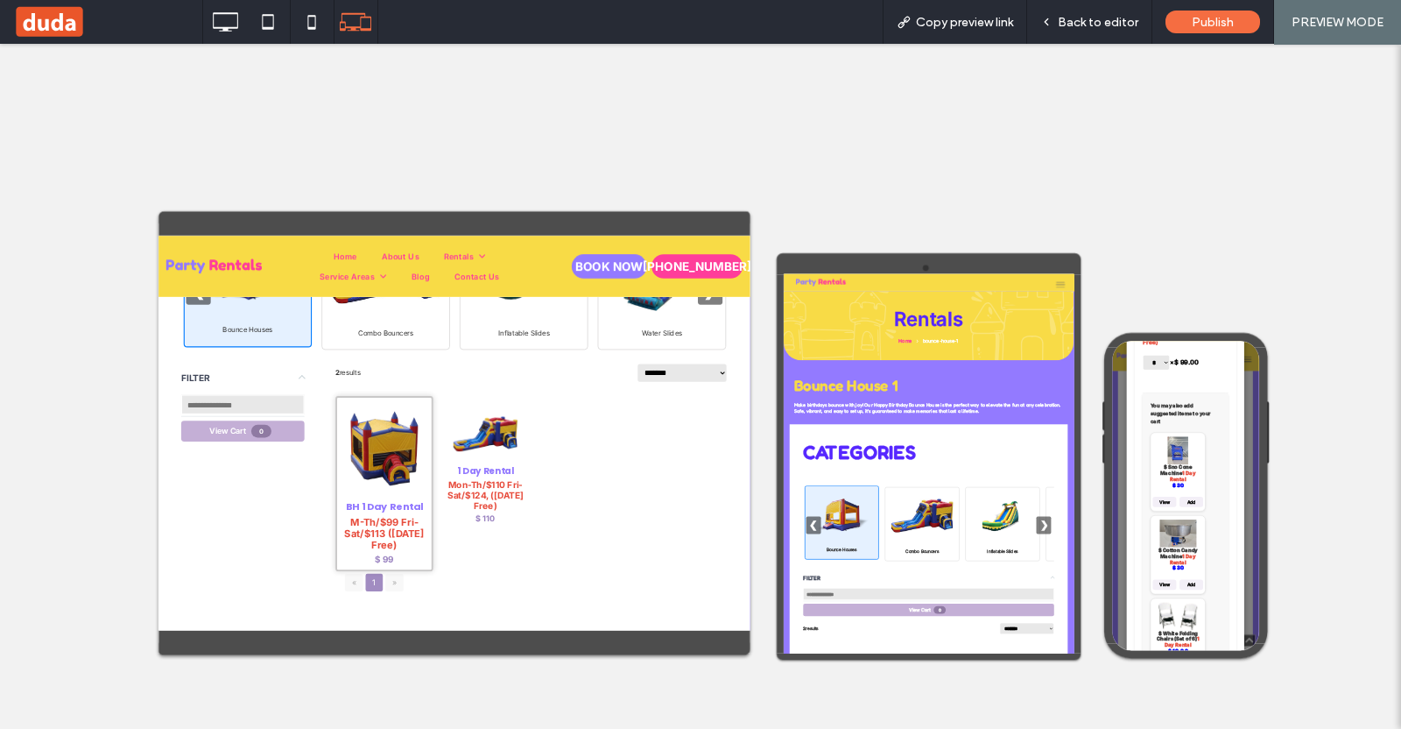
click at [557, 589] on img at bounding box center [559, 612] width 148 height 161
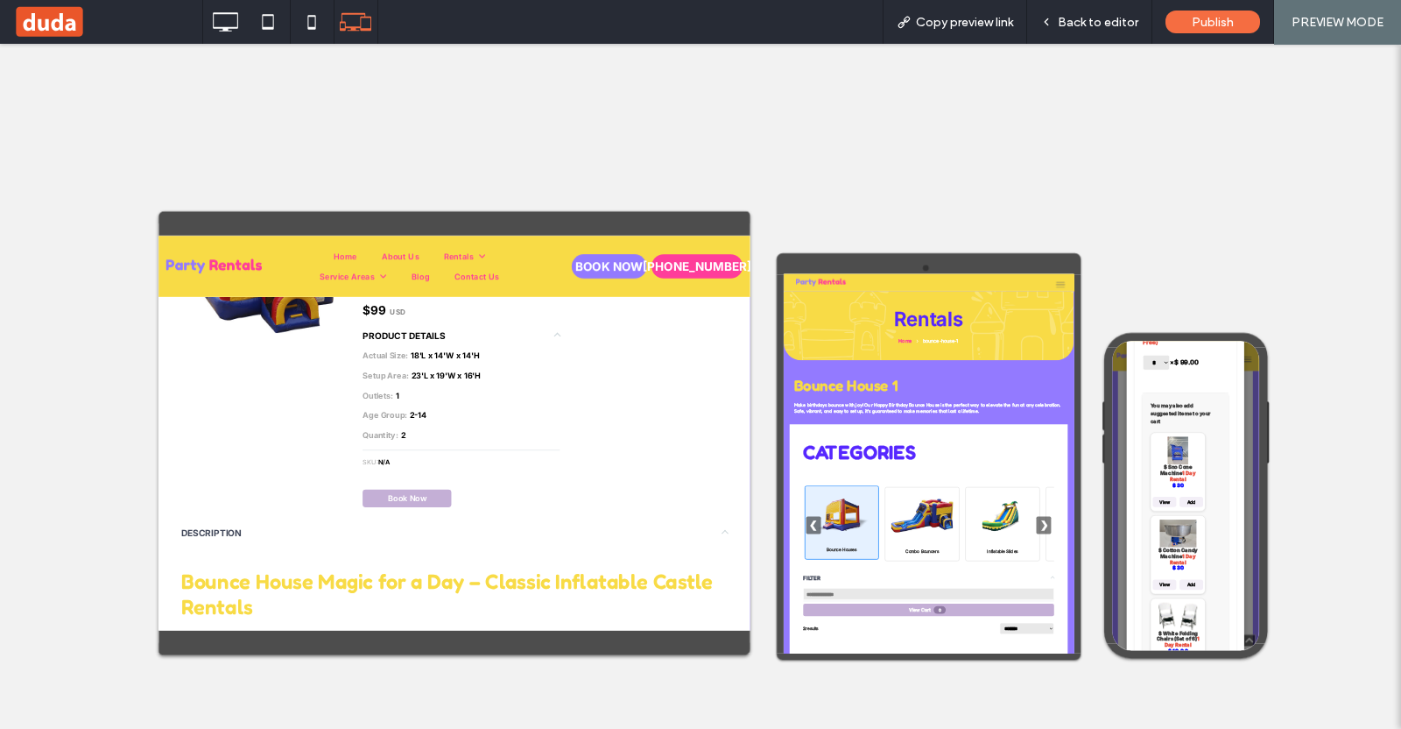
click at [617, 676] on div "BH 1 Day Rental M-Th/$99 Fri-Sat/$113 (Sunday Free) $99 USD PRODUCT DETAILS Act…" at bounding box center [845, 410] width 648 height 615
drag, startPoint x: 603, startPoint y: 697, endPoint x: 1021, endPoint y: 349, distance: 544.0
click at [603, 698] on button "Book Now" at bounding box center [600, 702] width 158 height 32
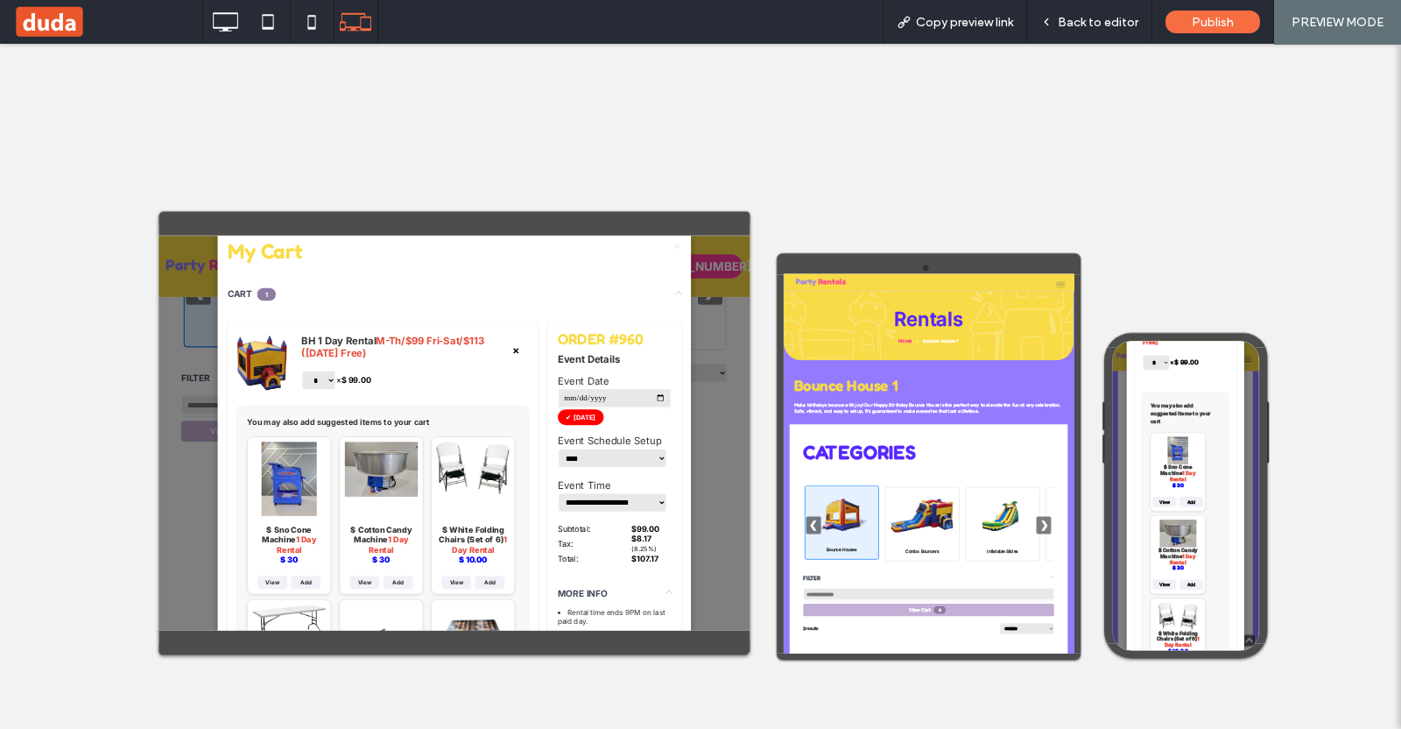
scroll to position [328, 0]
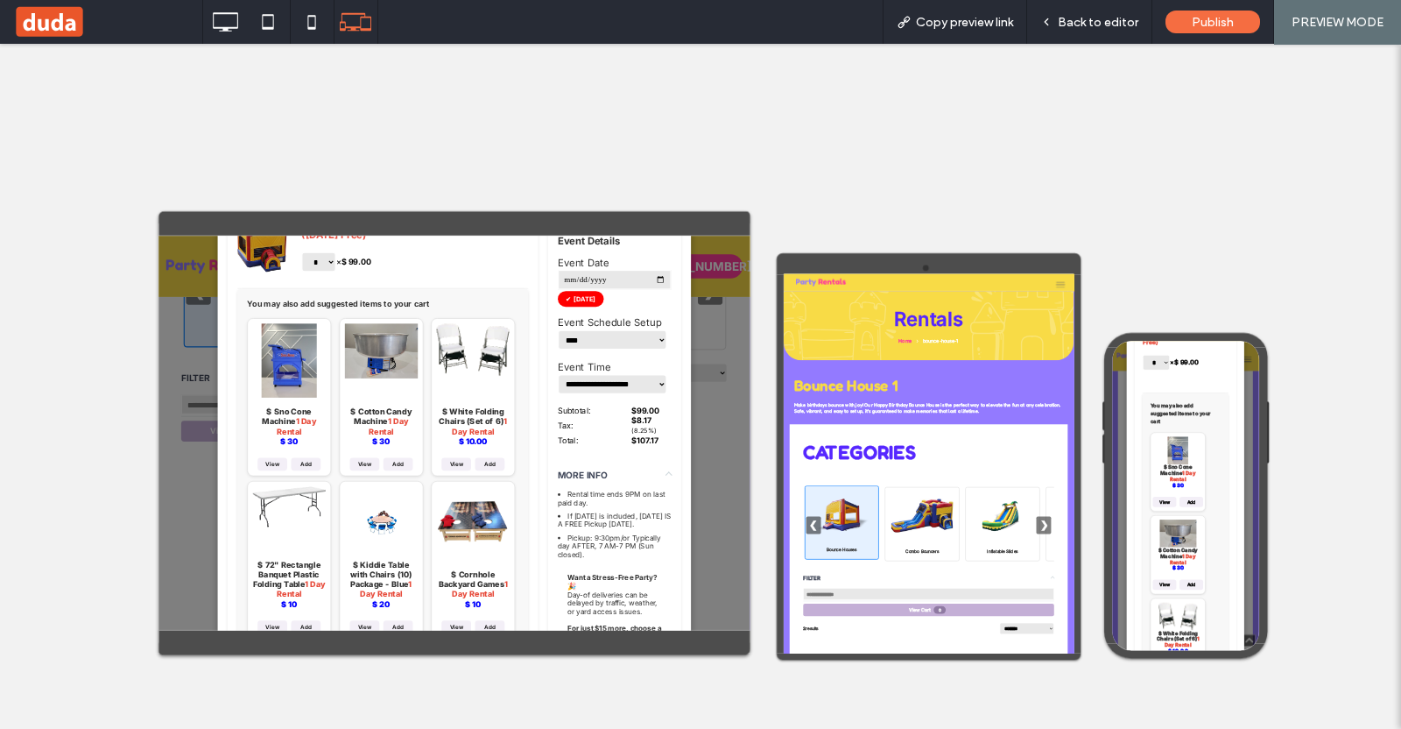
select select "****"
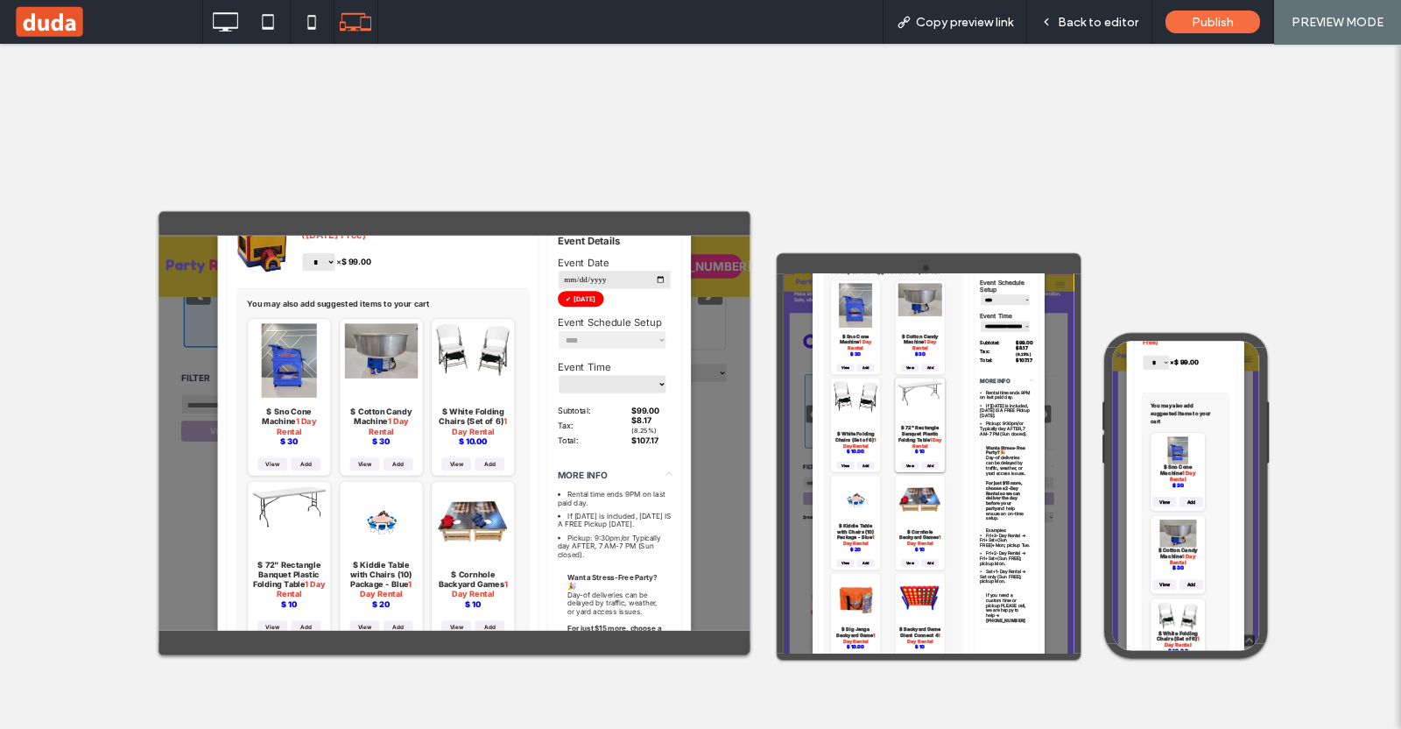
select select "****"
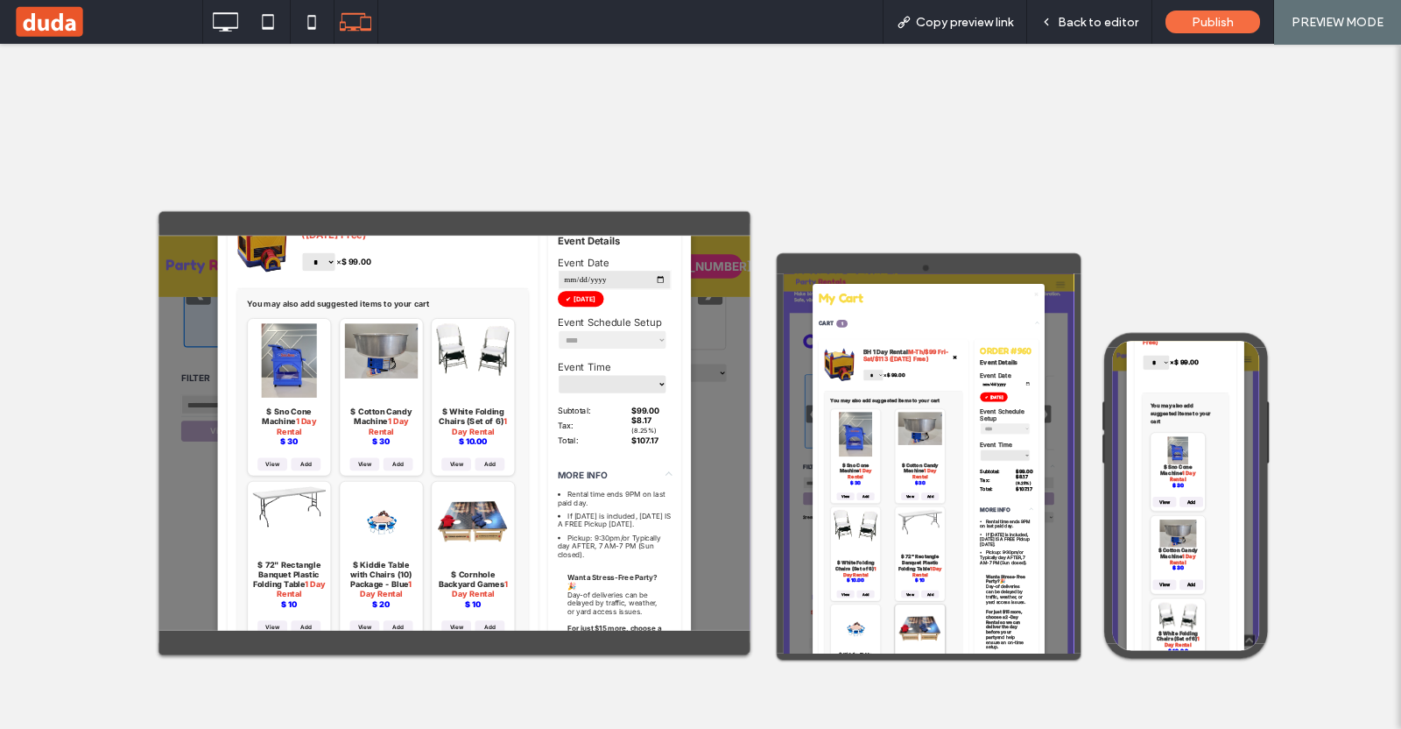
scroll to position [51, 0]
